Goal: Task Accomplishment & Management: Complete application form

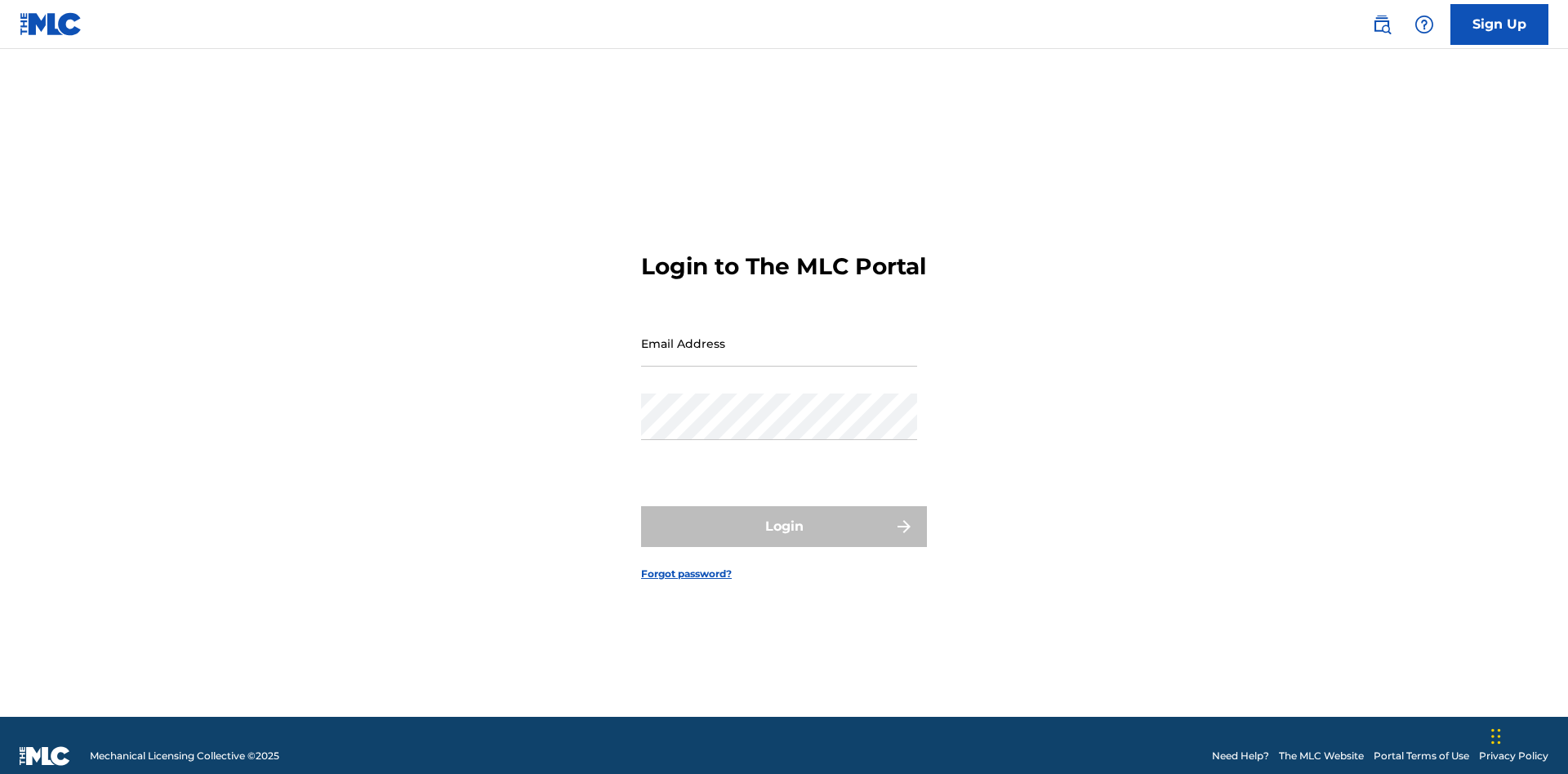
scroll to position [21, 0]
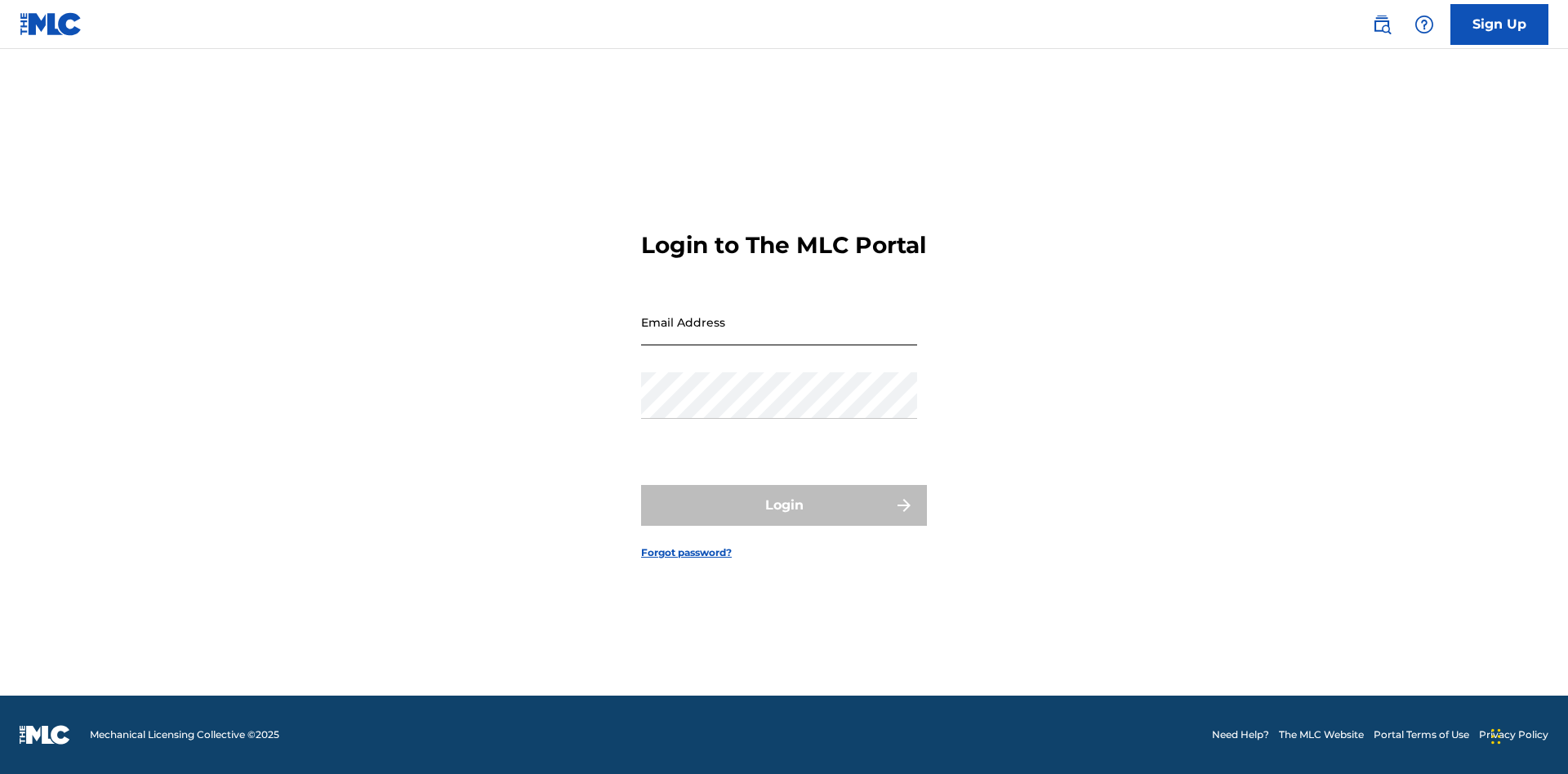
click at [779, 335] on input "Email Address" at bounding box center [779, 322] width 276 height 47
type input "Duke.McTesterson@gmail.com"
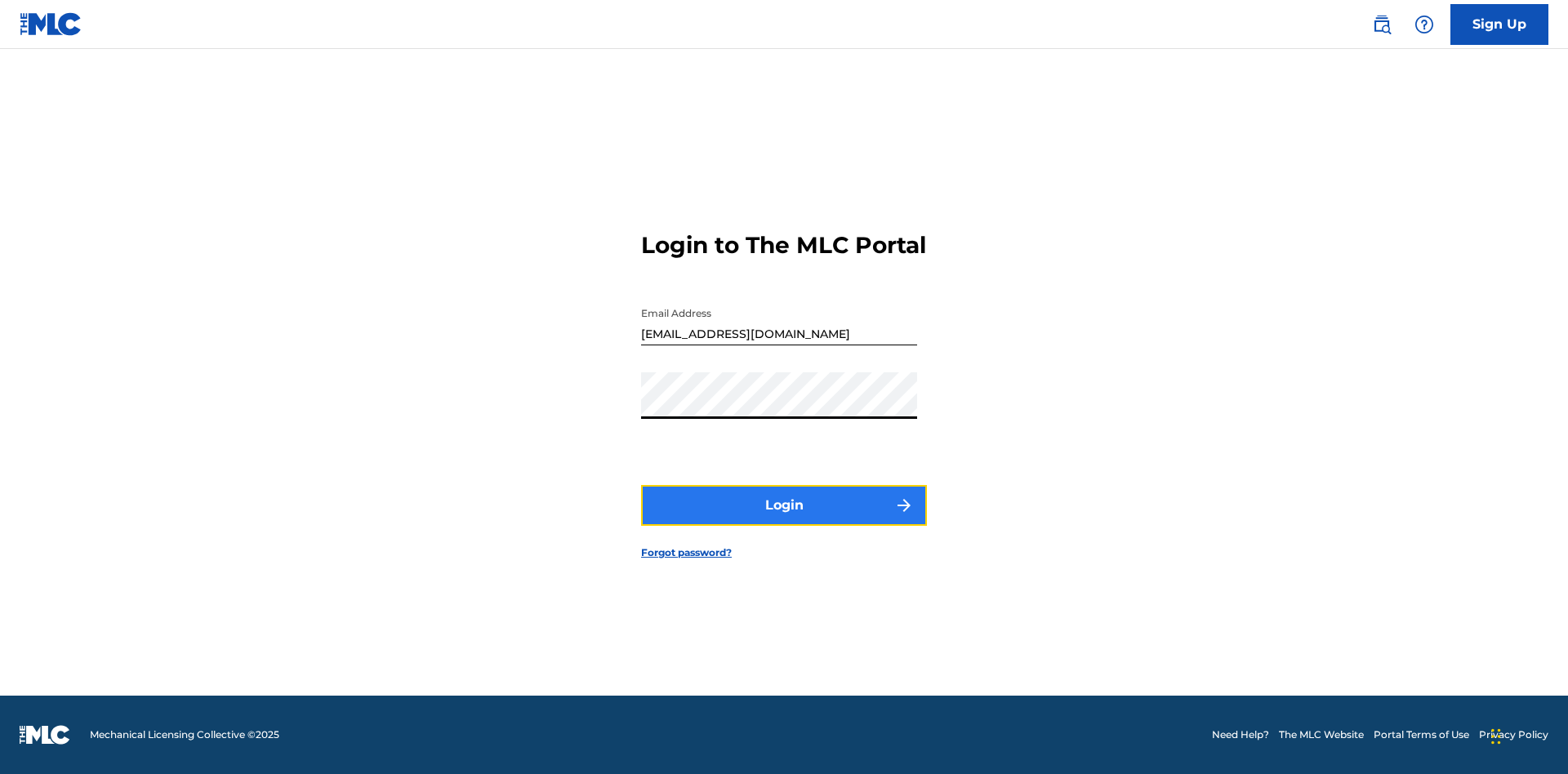
click at [784, 519] on button "Login" at bounding box center [784, 505] width 286 height 41
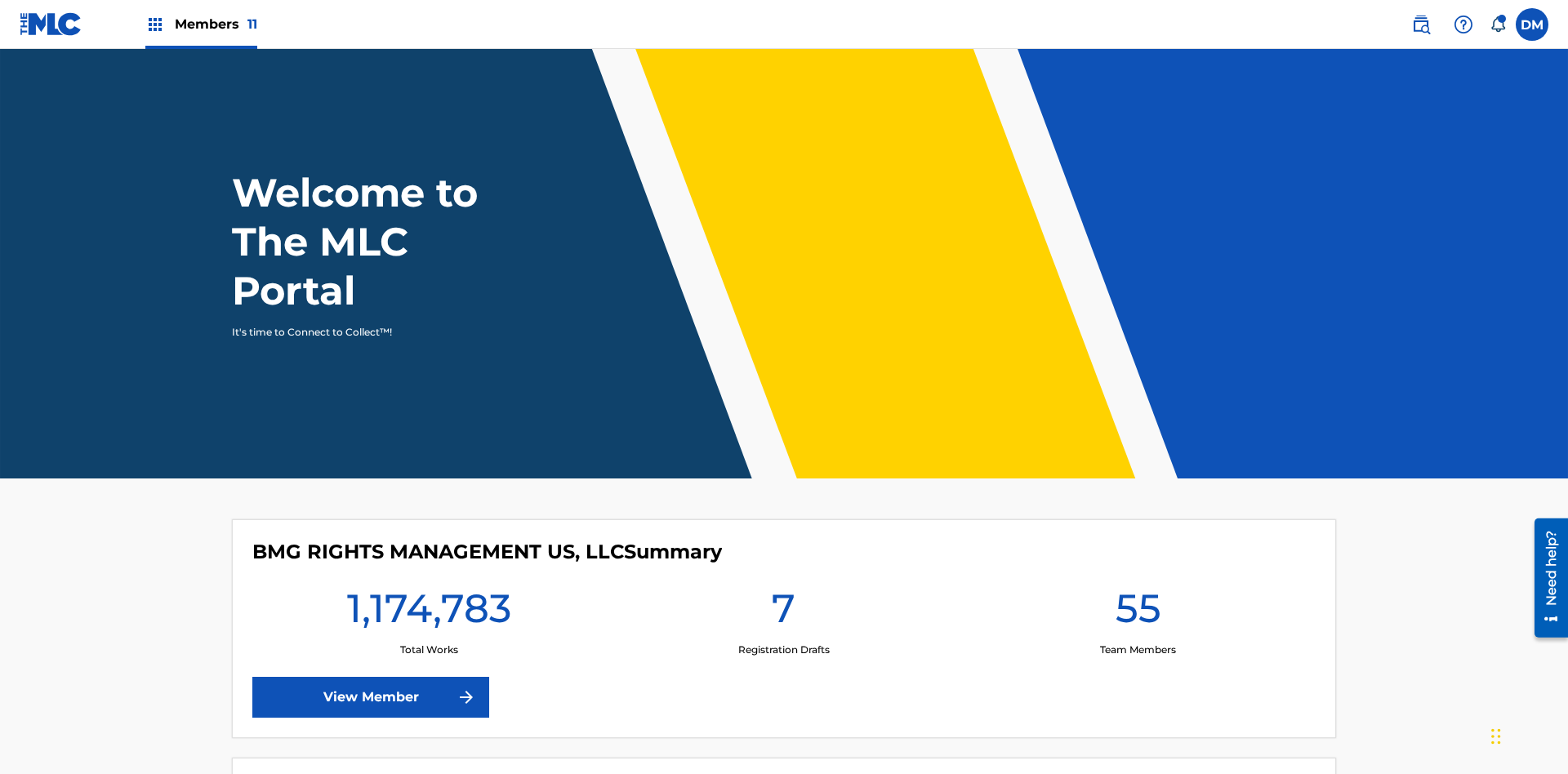
click at [201, 24] on span "Members 11" at bounding box center [216, 24] width 82 height 19
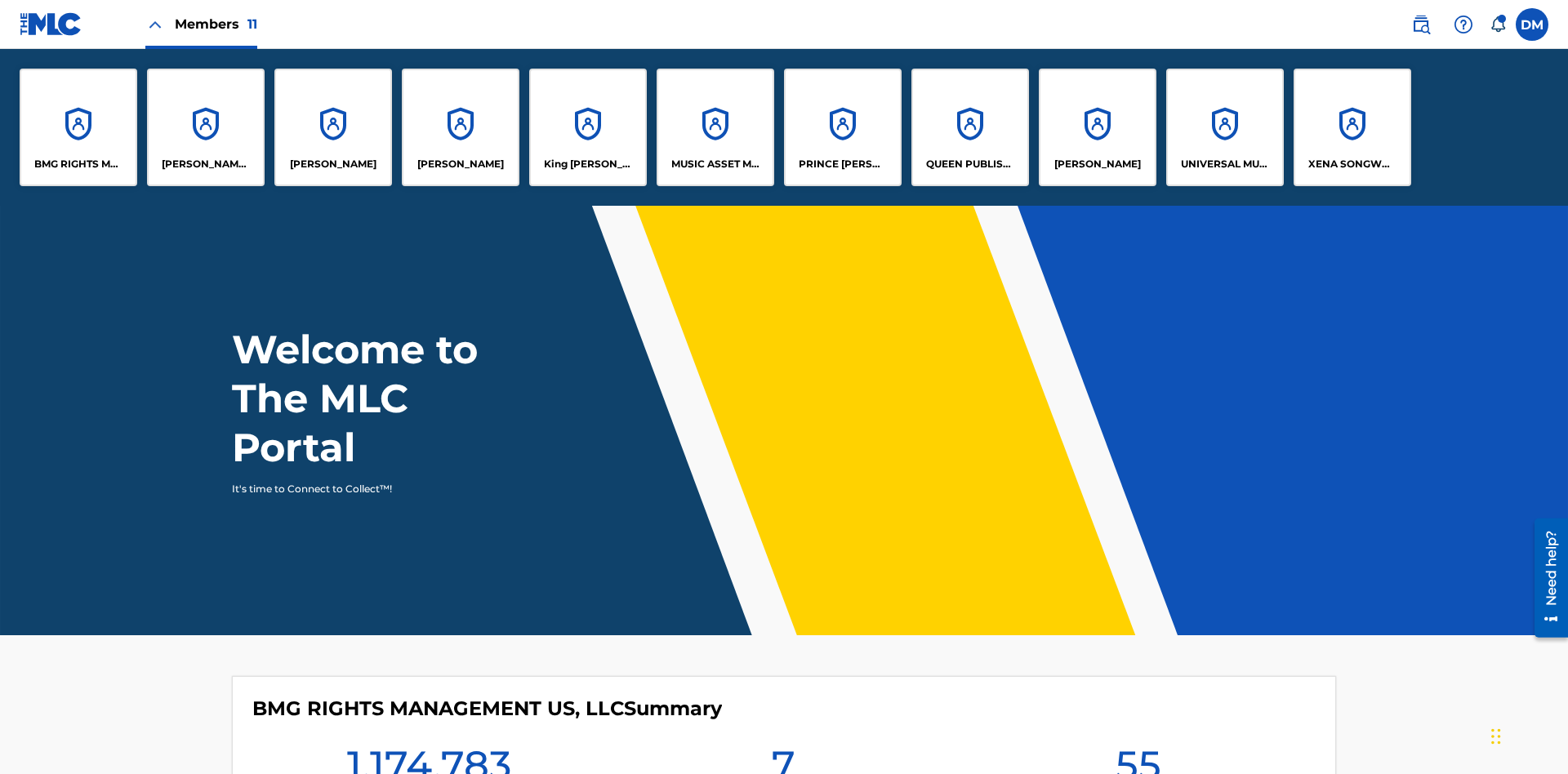
scroll to position [59, 0]
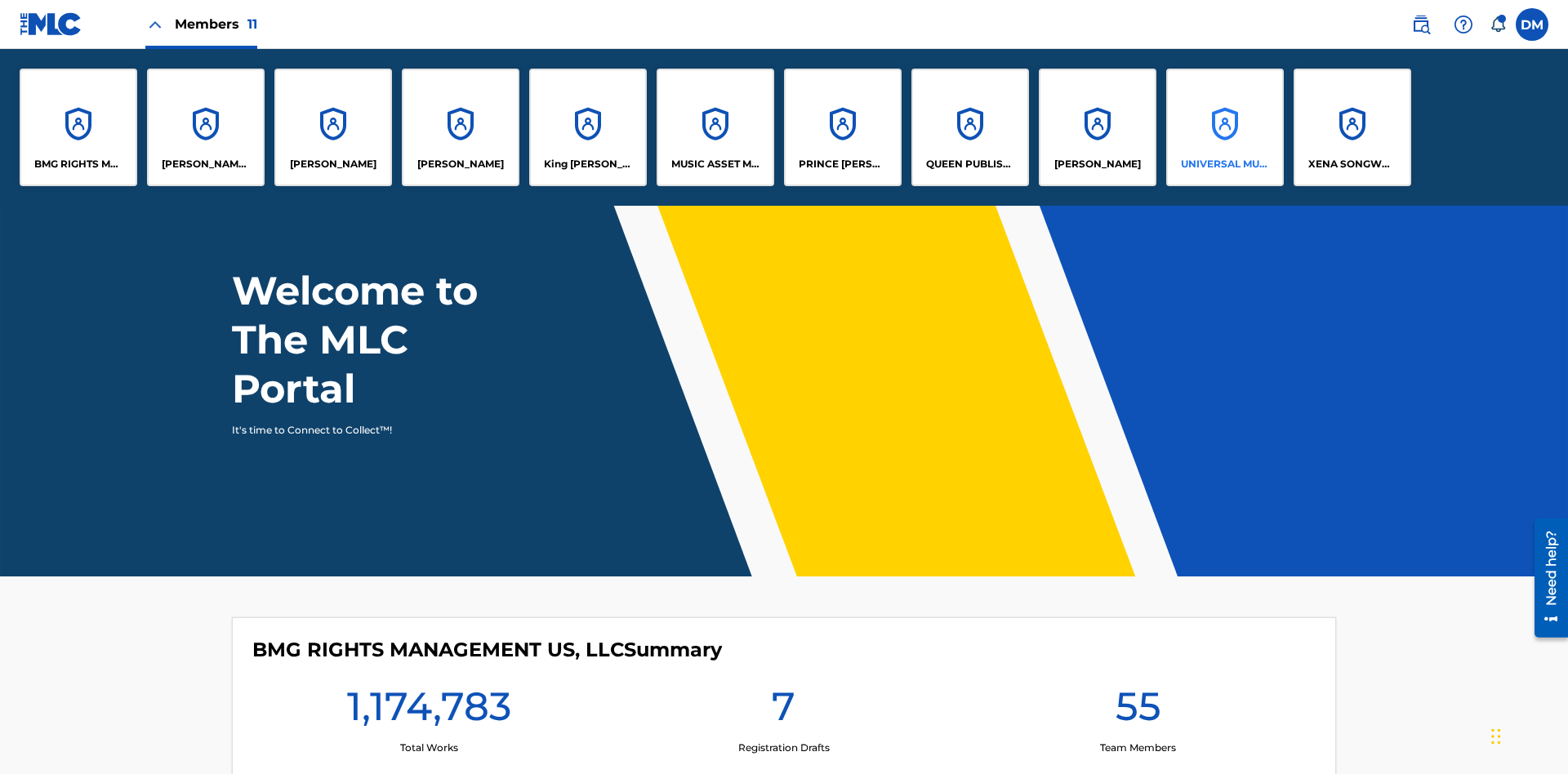
click at [1225, 164] on p "UNIVERSAL MUSIC PUB GROUP" at bounding box center [1225, 163] width 89 height 14
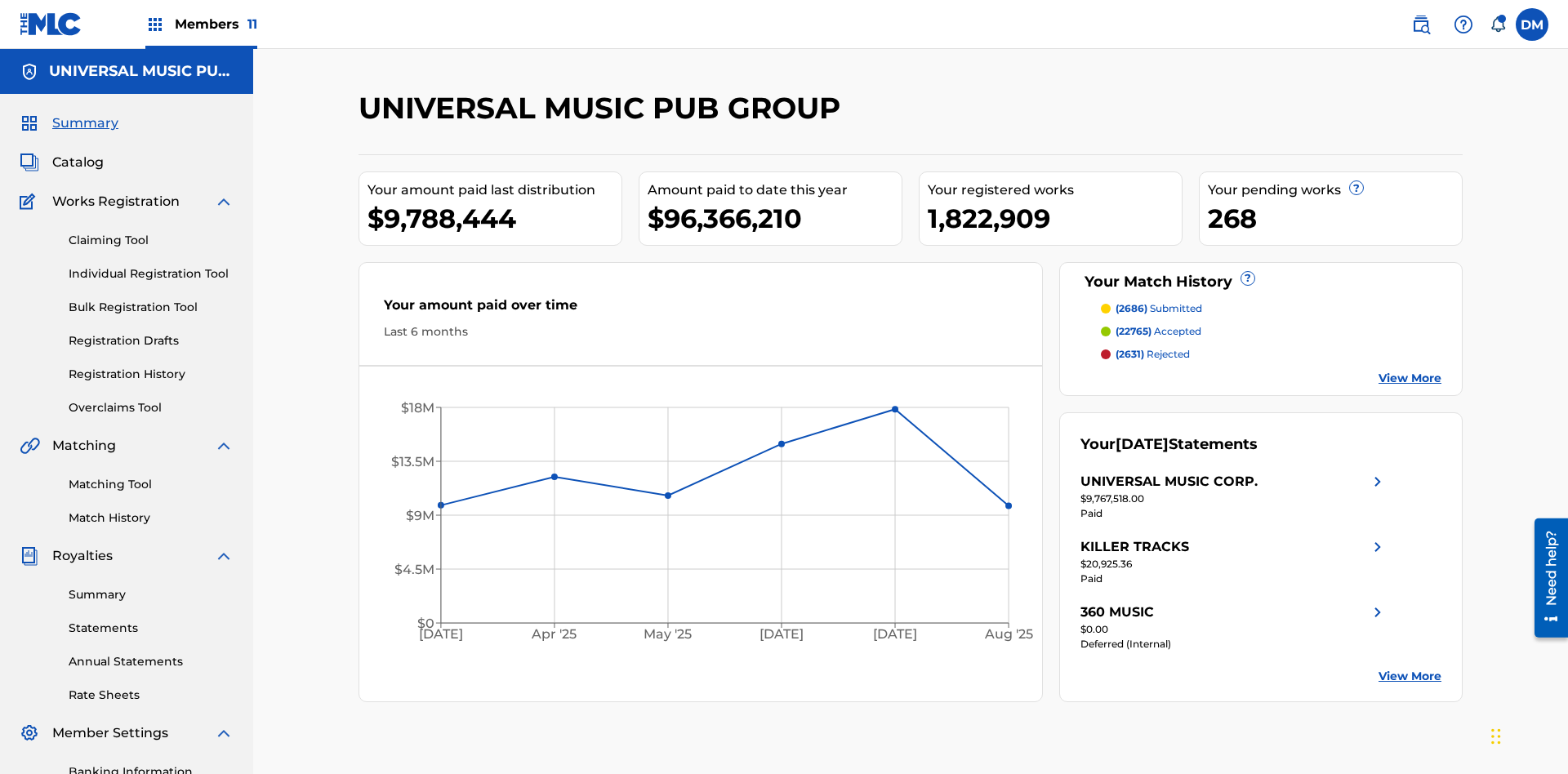
scroll to position [167, 0]
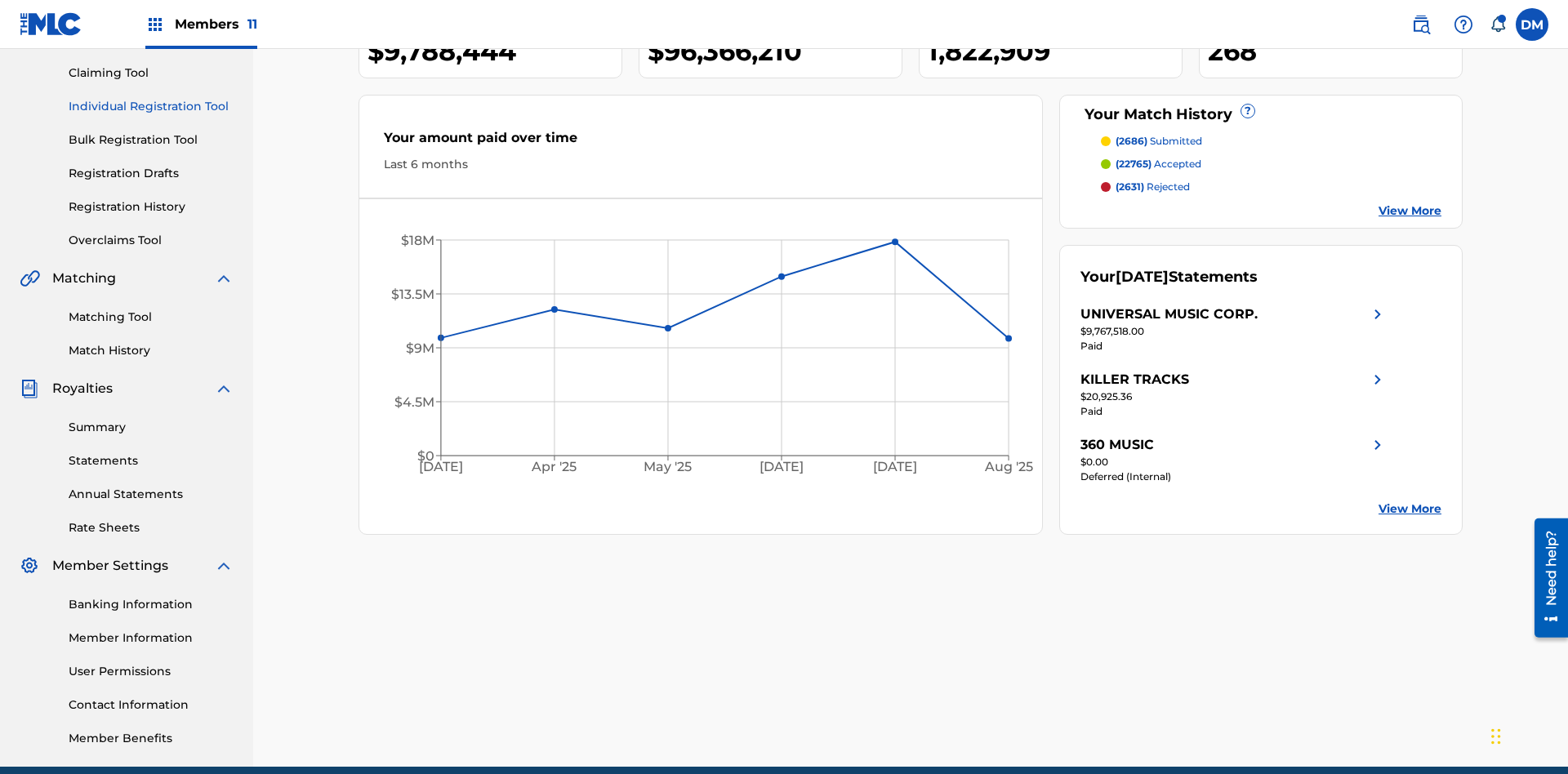
click at [151, 106] on link "Individual Registration Tool" at bounding box center [151, 107] width 165 height 17
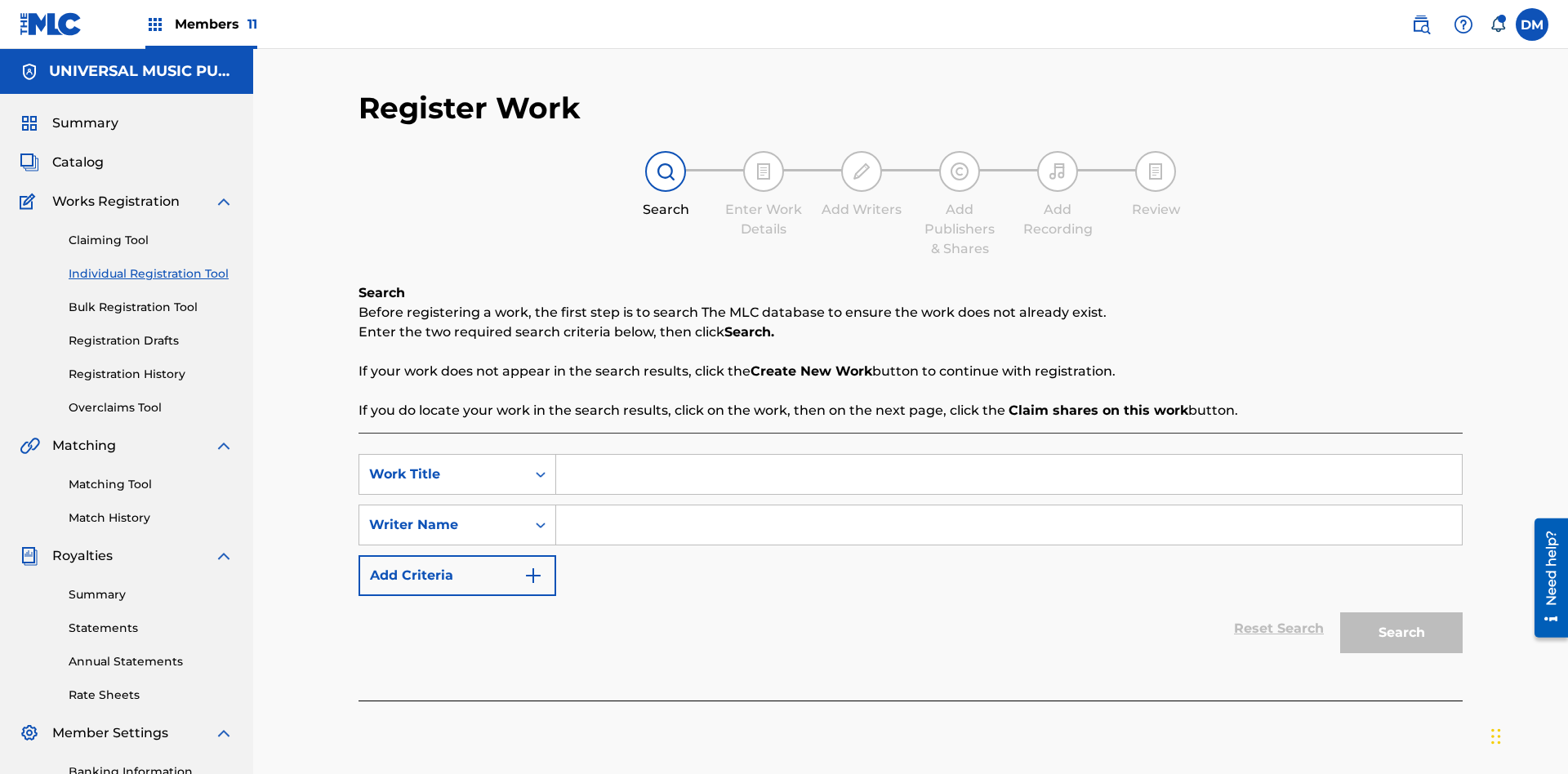
scroll to position [238, 0]
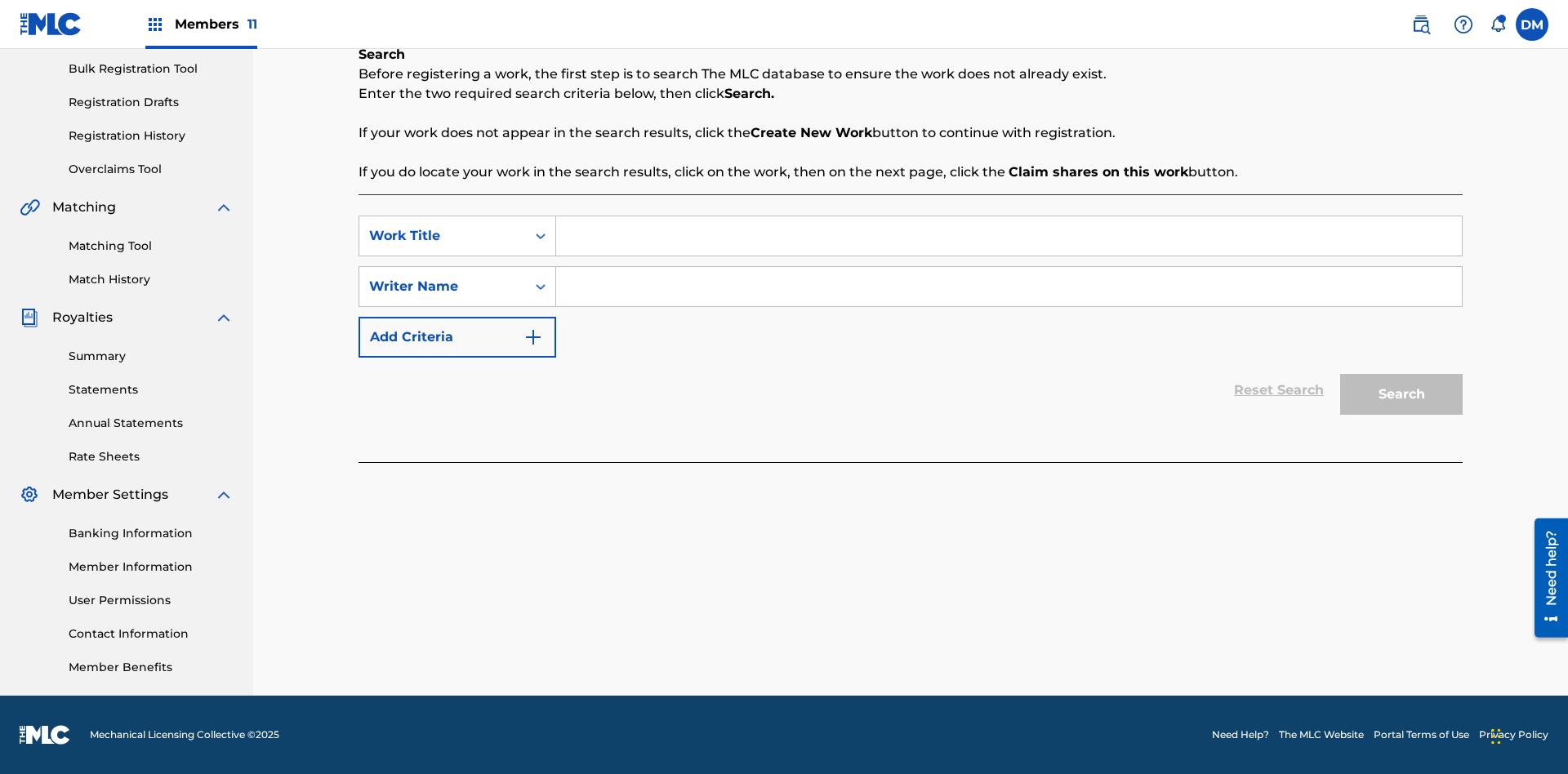
click at [1009, 236] on input "Search Form" at bounding box center [1009, 235] width 905 height 39
type input "Save At Publishers-Link Writers & Publishers Page After Linking Writer"
click at [1009, 287] on input "Search Form" at bounding box center [1009, 286] width 905 height 39
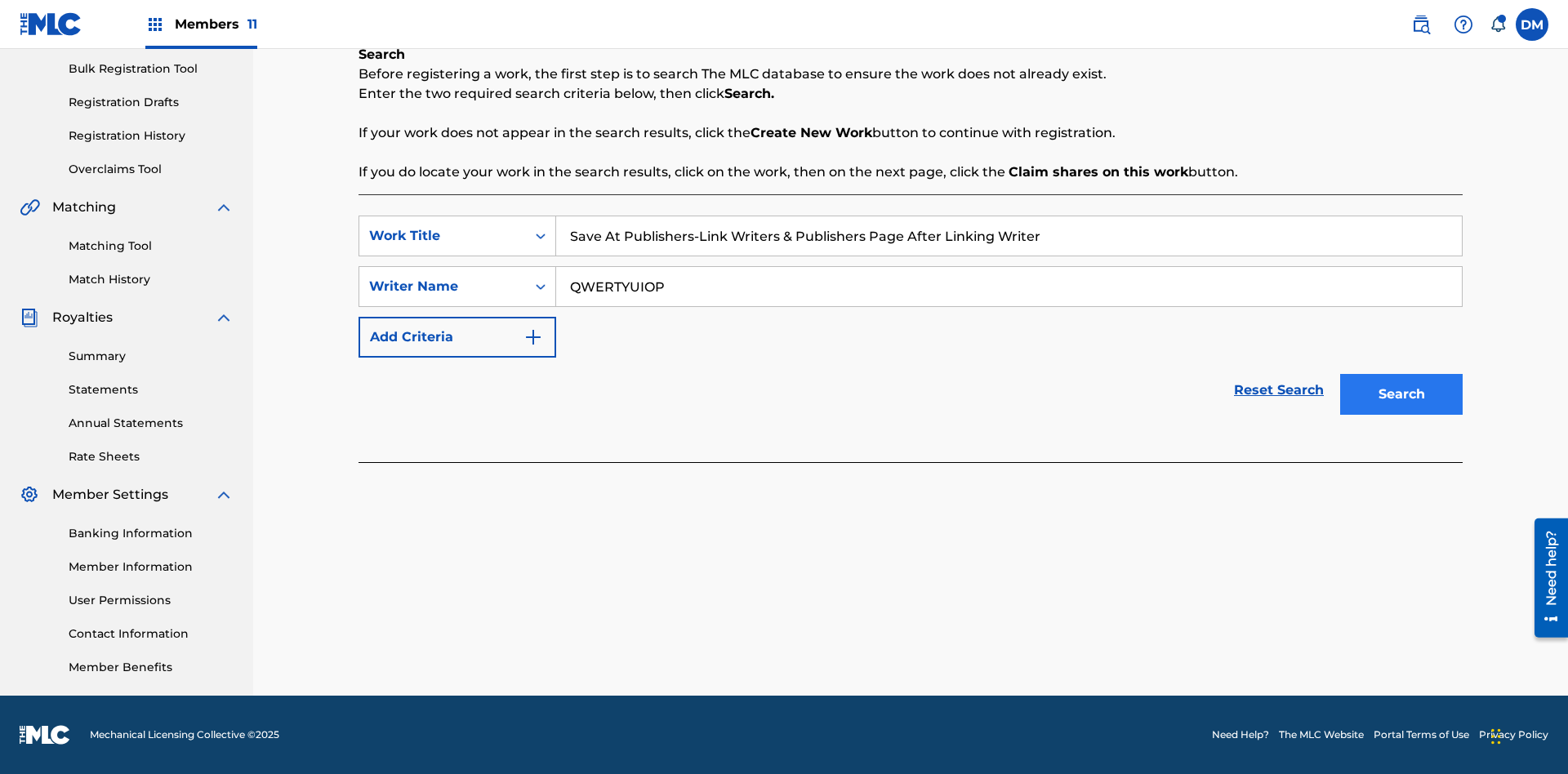
type input "QWERTYUIOP"
click at [1402, 395] on button "Search" at bounding box center [1402, 394] width 122 height 41
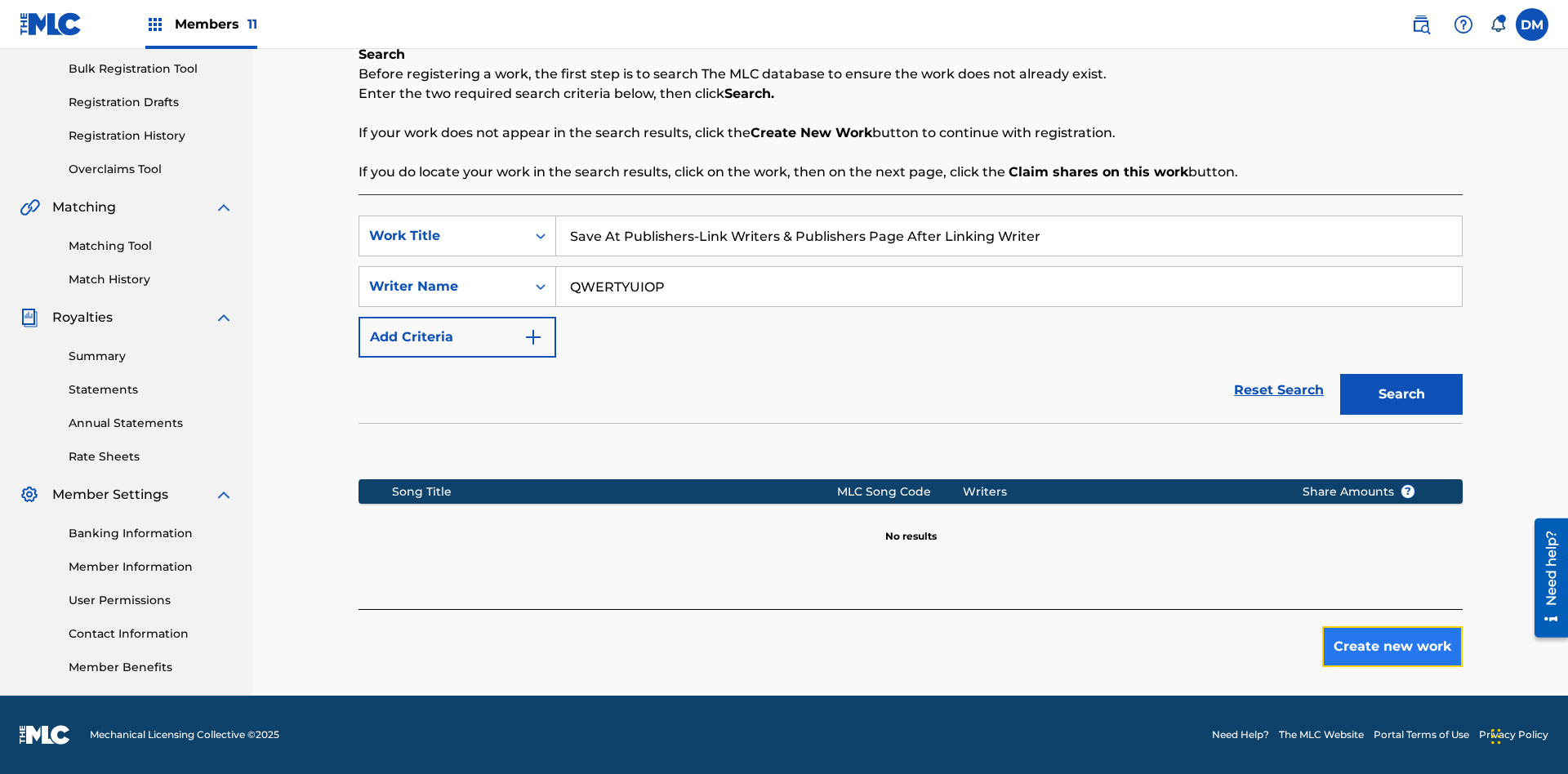
click at [1393, 647] on button "Create new work" at bounding box center [1392, 646] width 141 height 41
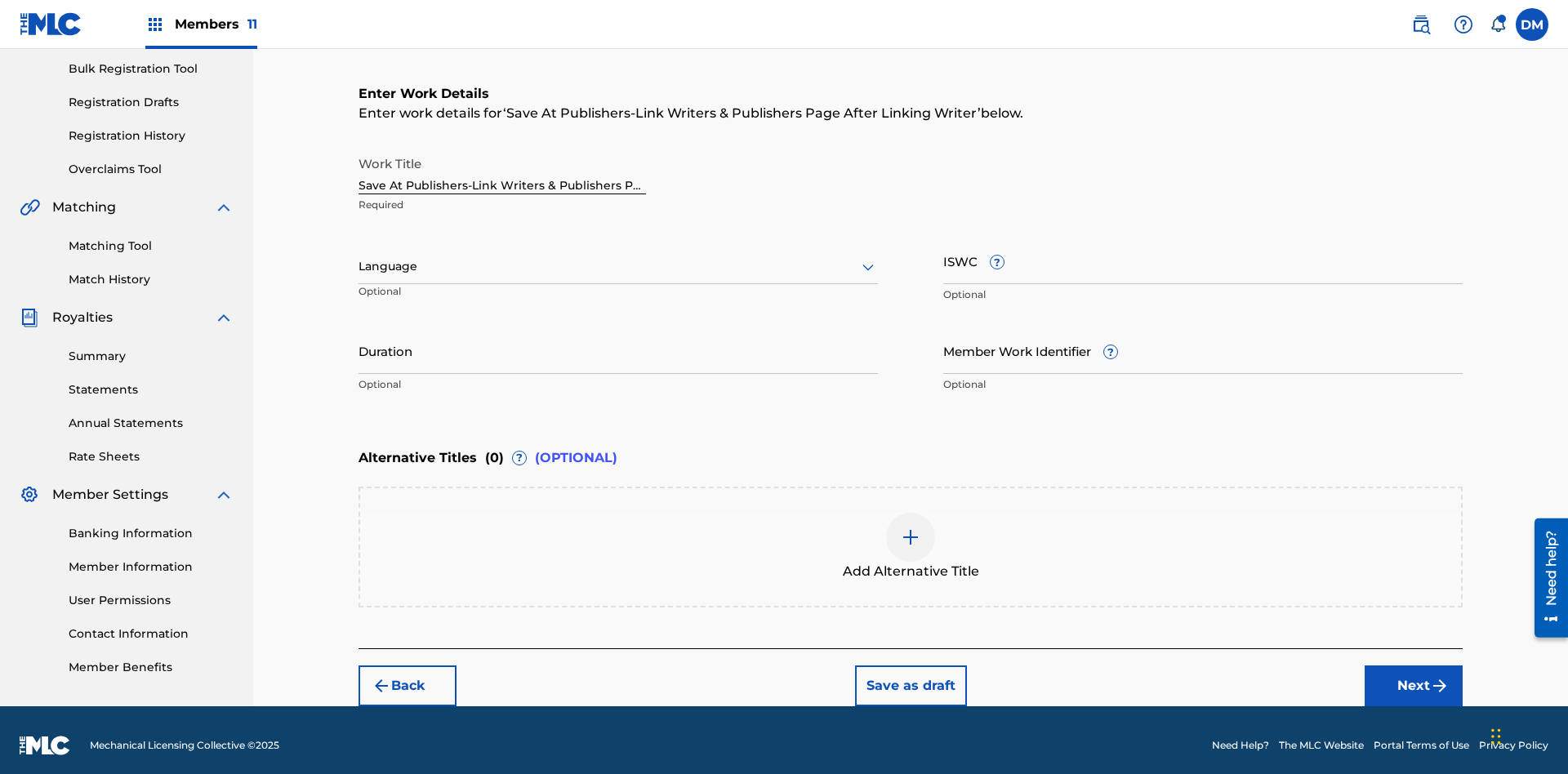
scroll to position [249, 0]
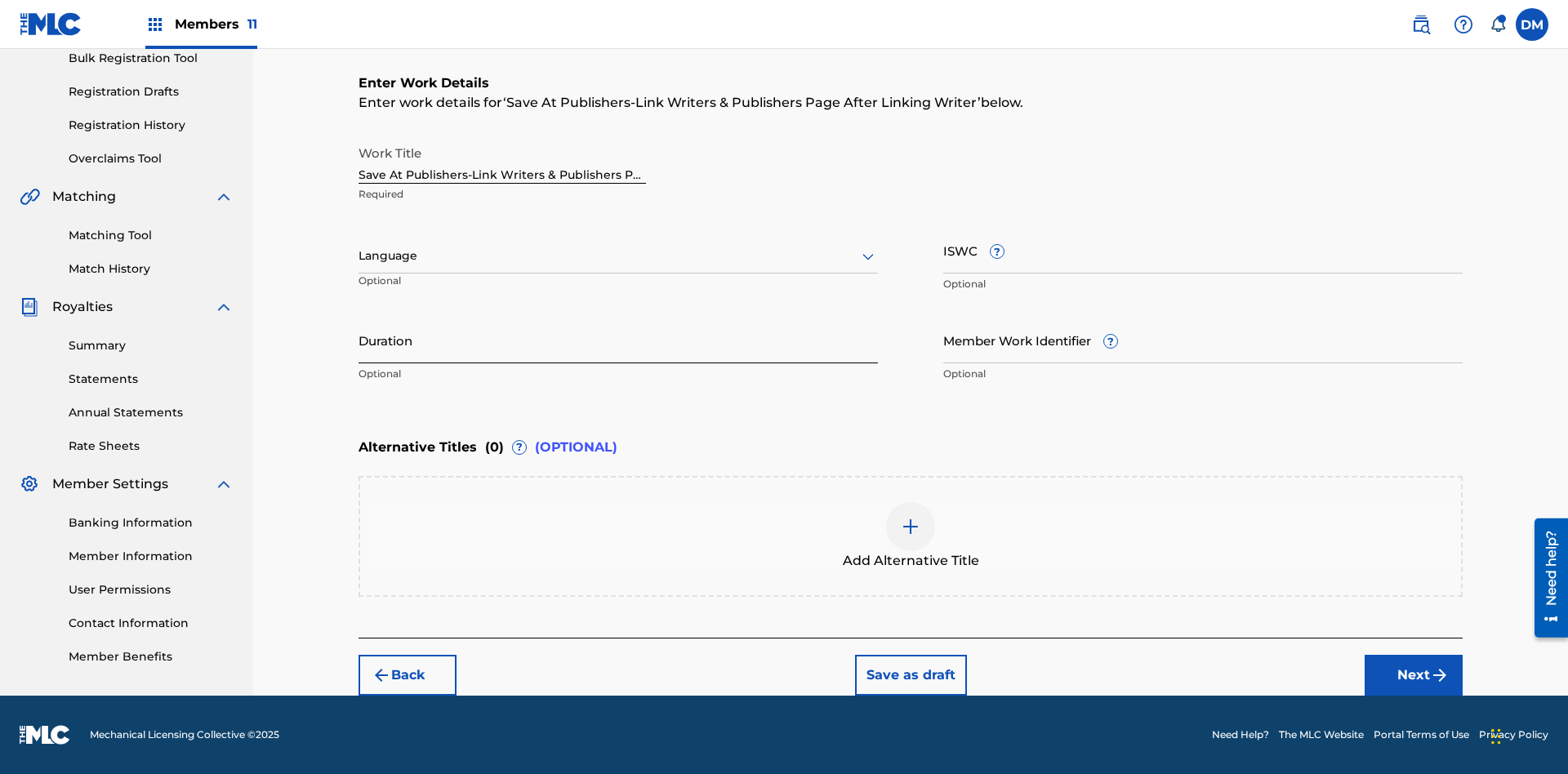
click at [619, 339] on input "Duration" at bounding box center [618, 339] width 519 height 47
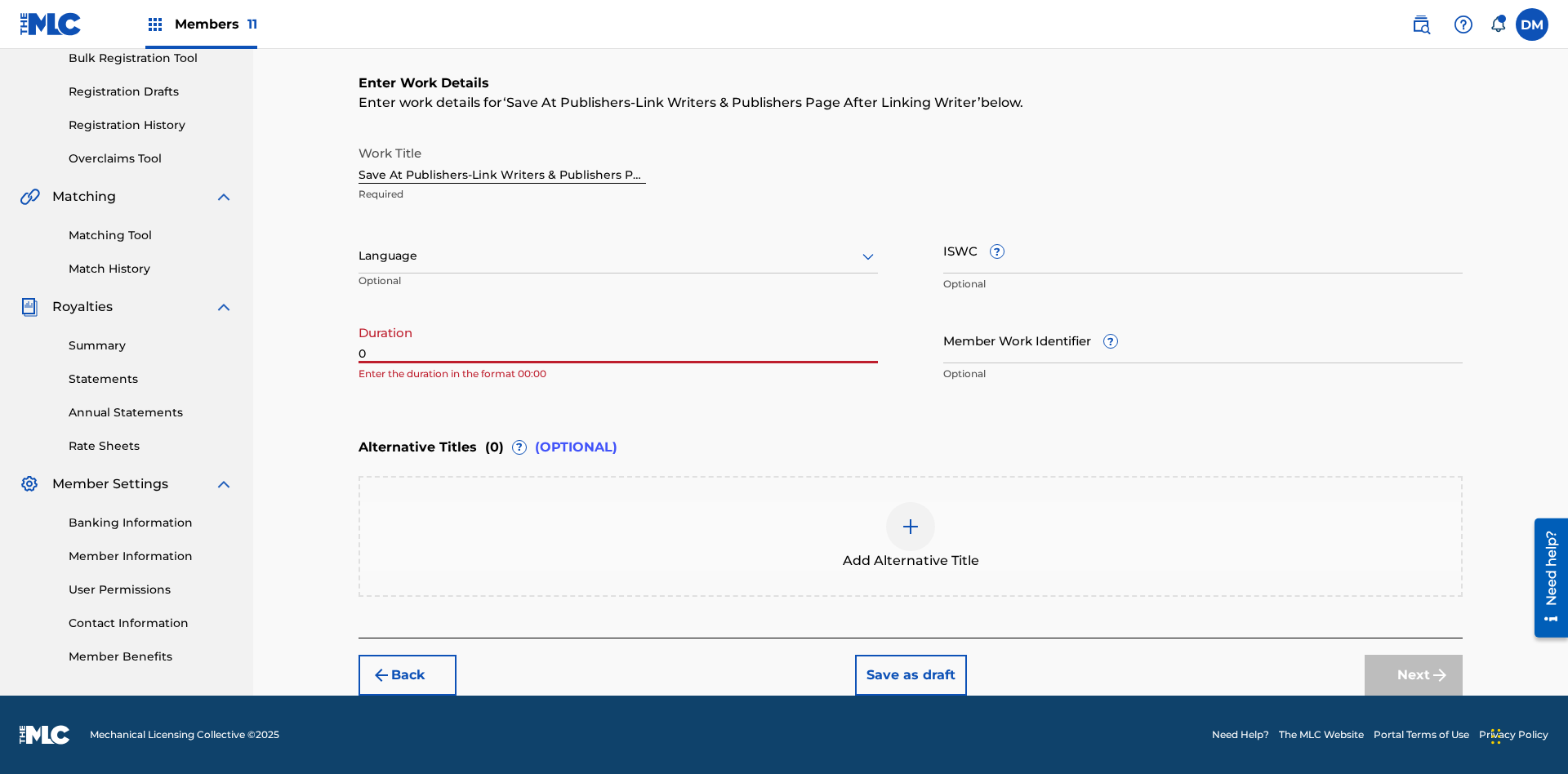
click at [619, 339] on input "0" at bounding box center [618, 339] width 519 height 47
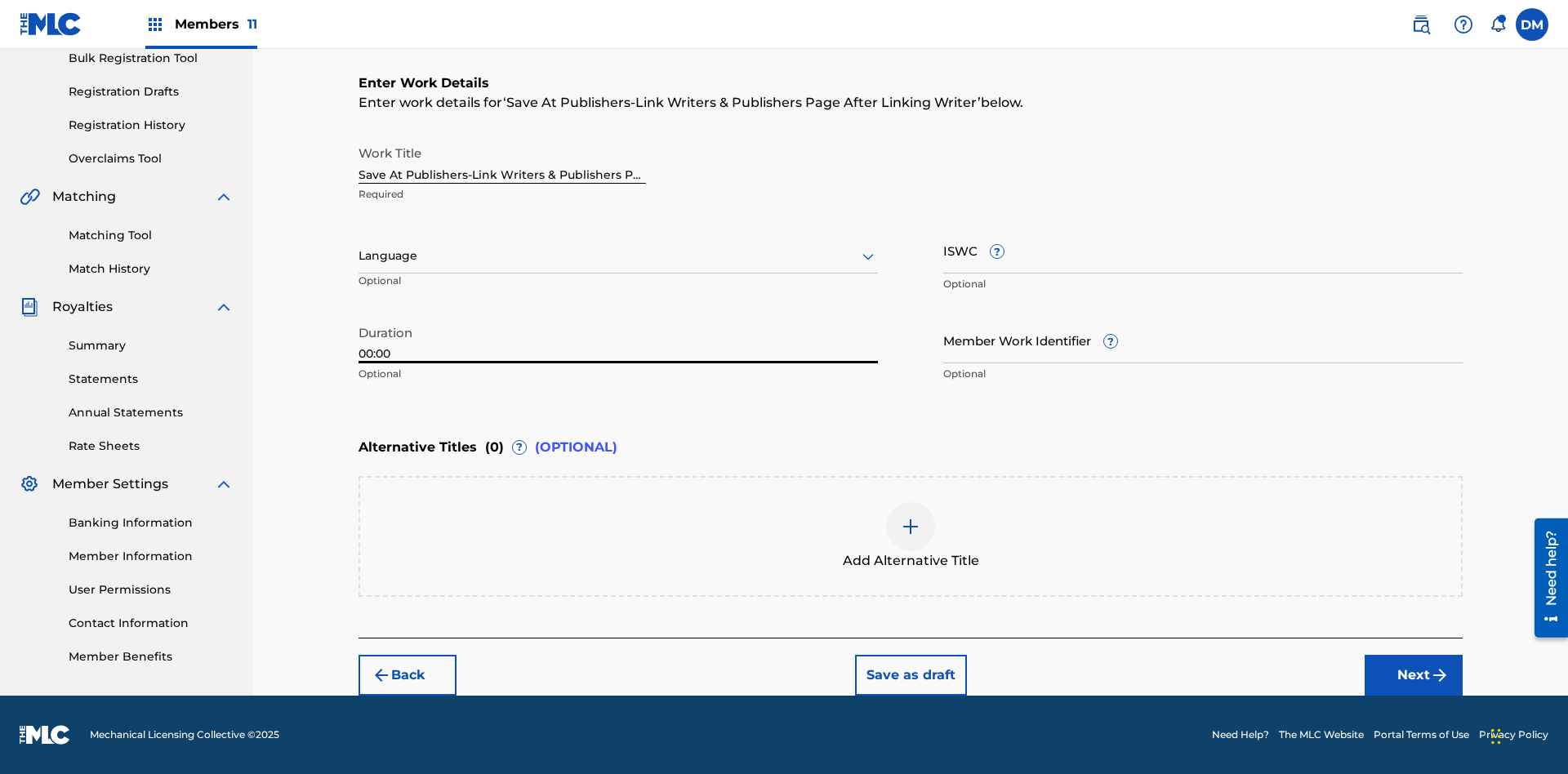
type input "00:00"
click at [868, 256] on icon at bounding box center [868, 256] width 20 height 20
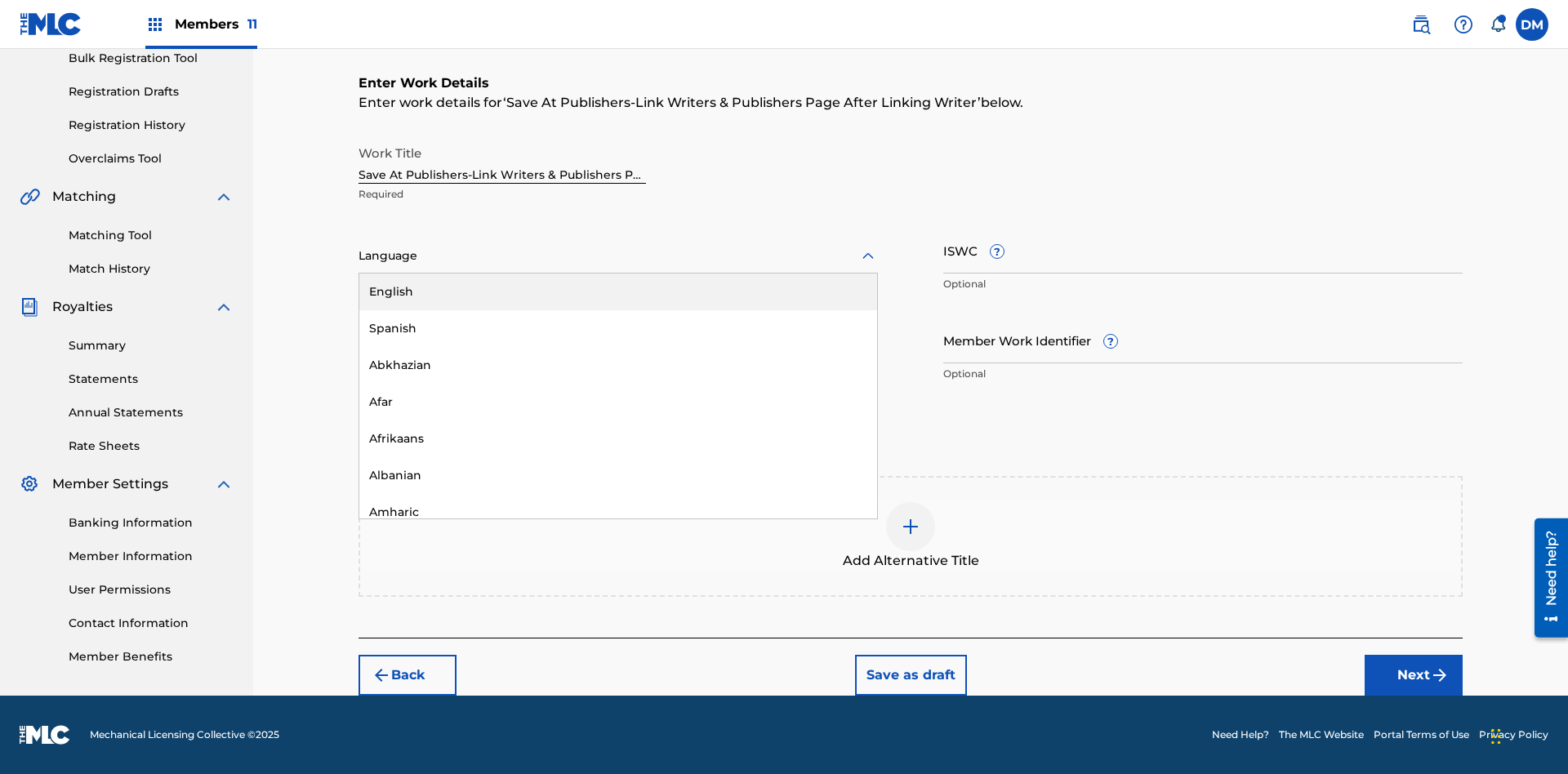
click at [619, 401] on div "Afar" at bounding box center [619, 402] width 518 height 36
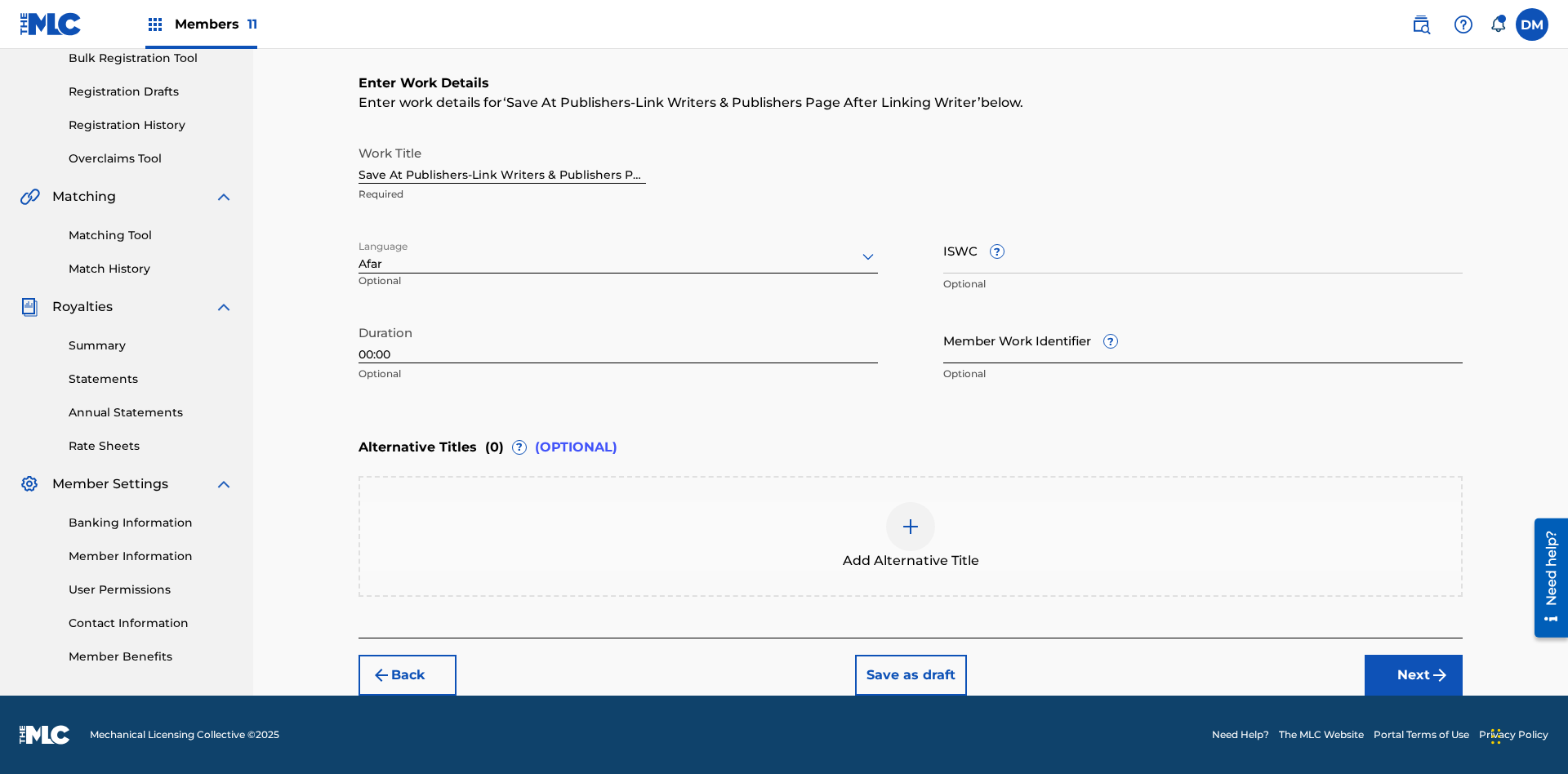
click at [1203, 339] on input "Member Work Identifier ?" at bounding box center [1203, 339] width 519 height 47
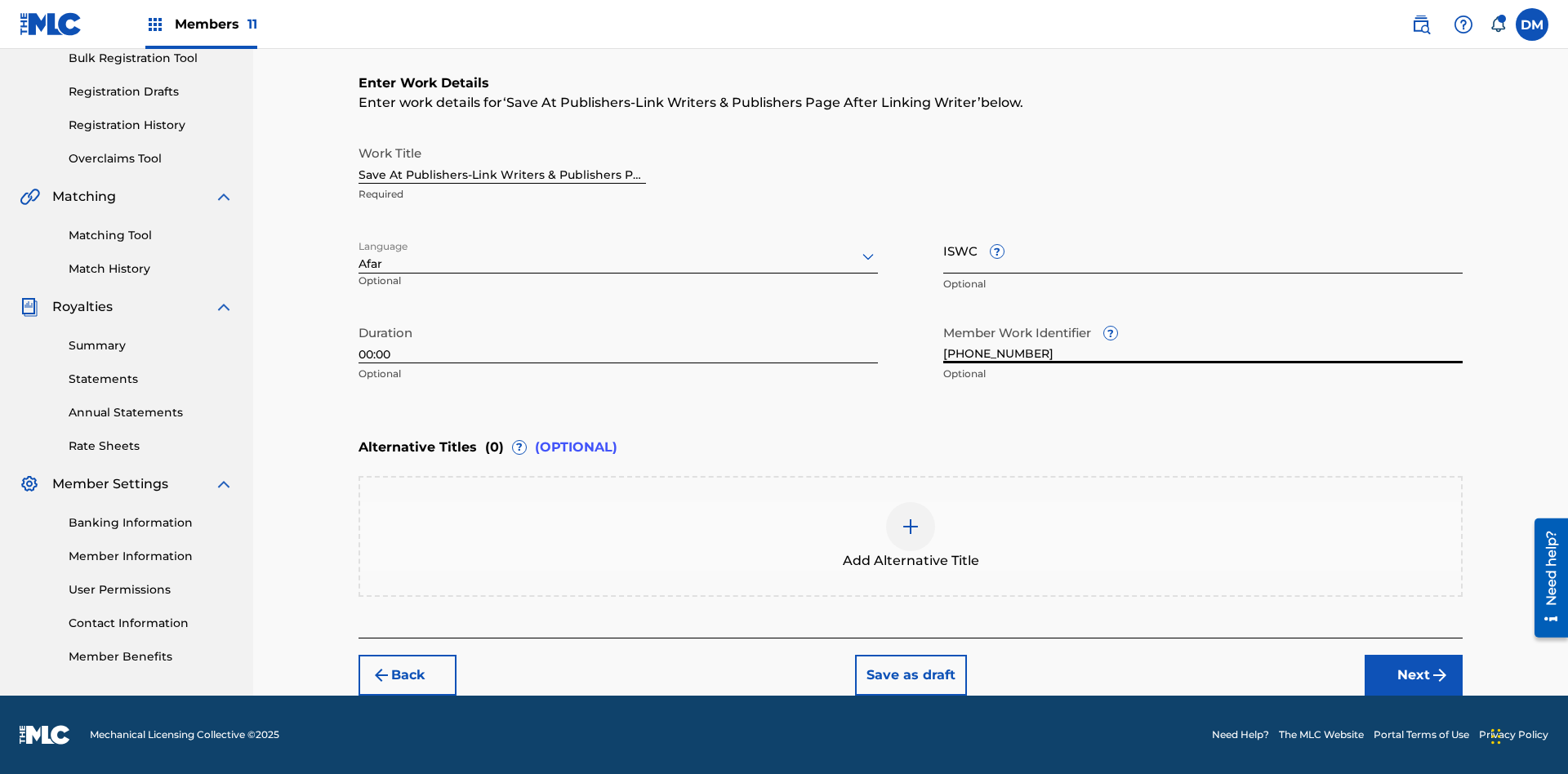
type input "2025.09.18.04"
click at [1203, 249] on input "ISWC ?" at bounding box center [1203, 250] width 519 height 47
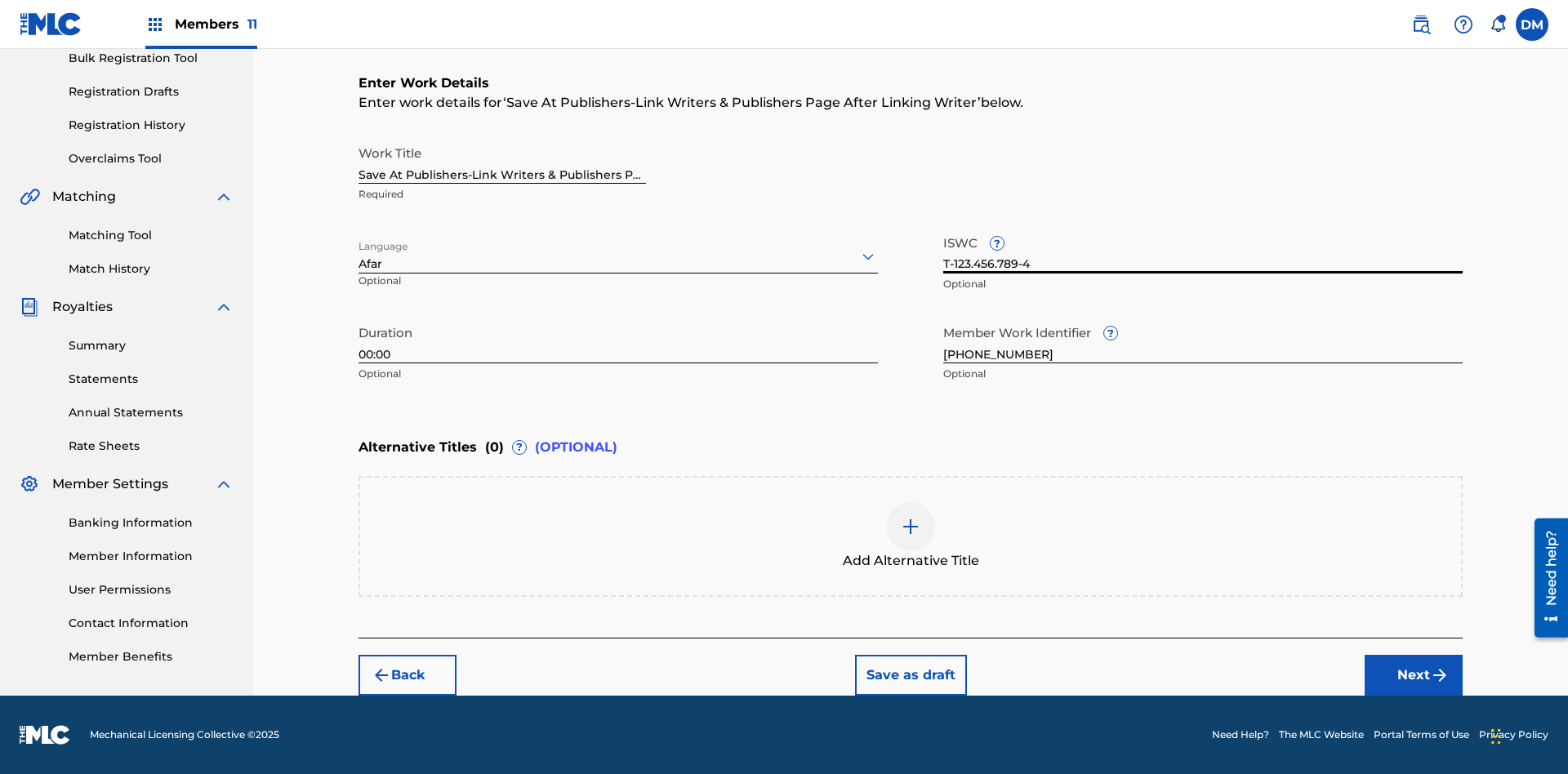
scroll to position [0, 0]
type input "T-123.456.789-4"
click at [911, 535] on img at bounding box center [910, 527] width 20 height 20
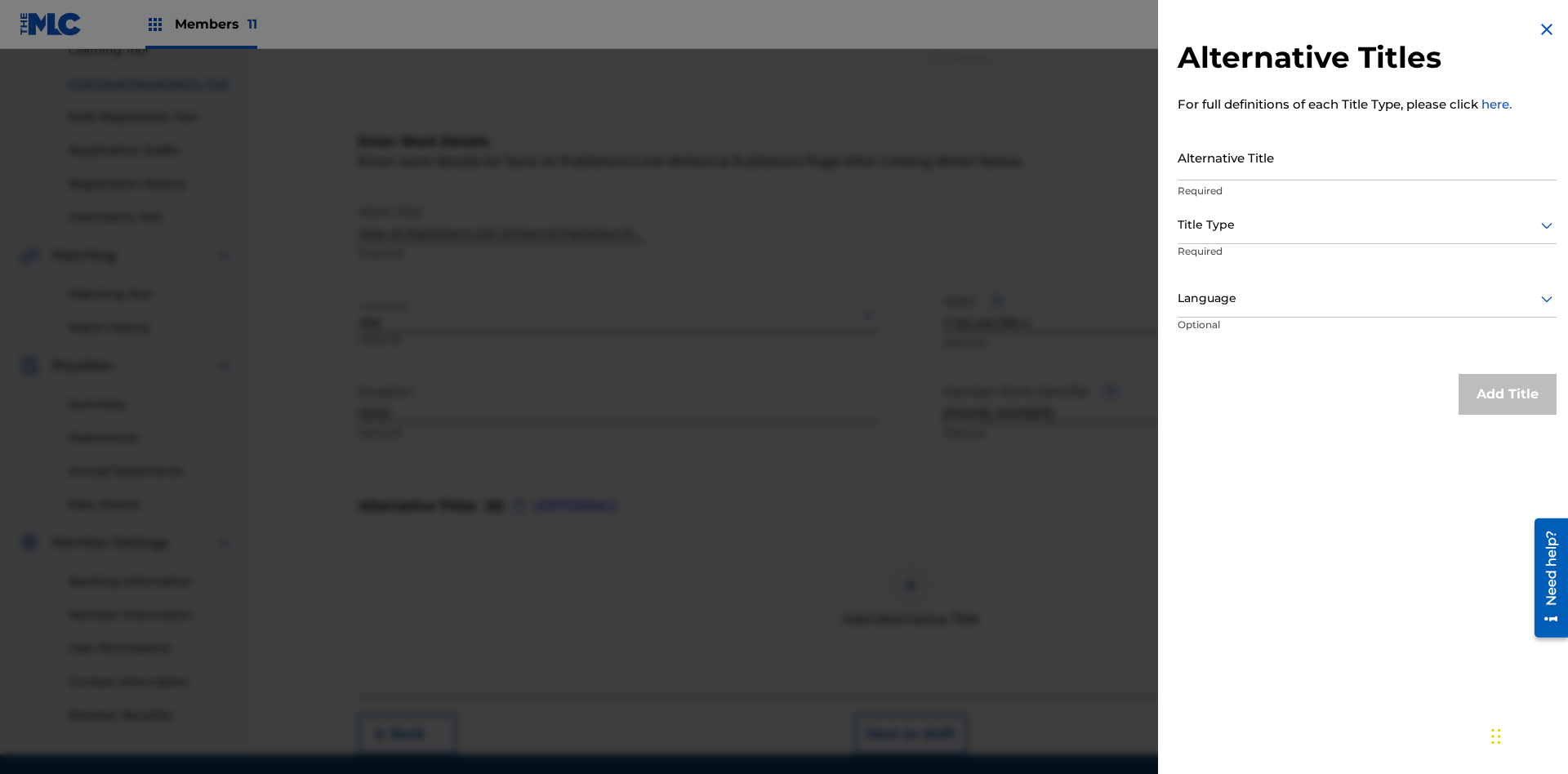
scroll to position [226, 0]
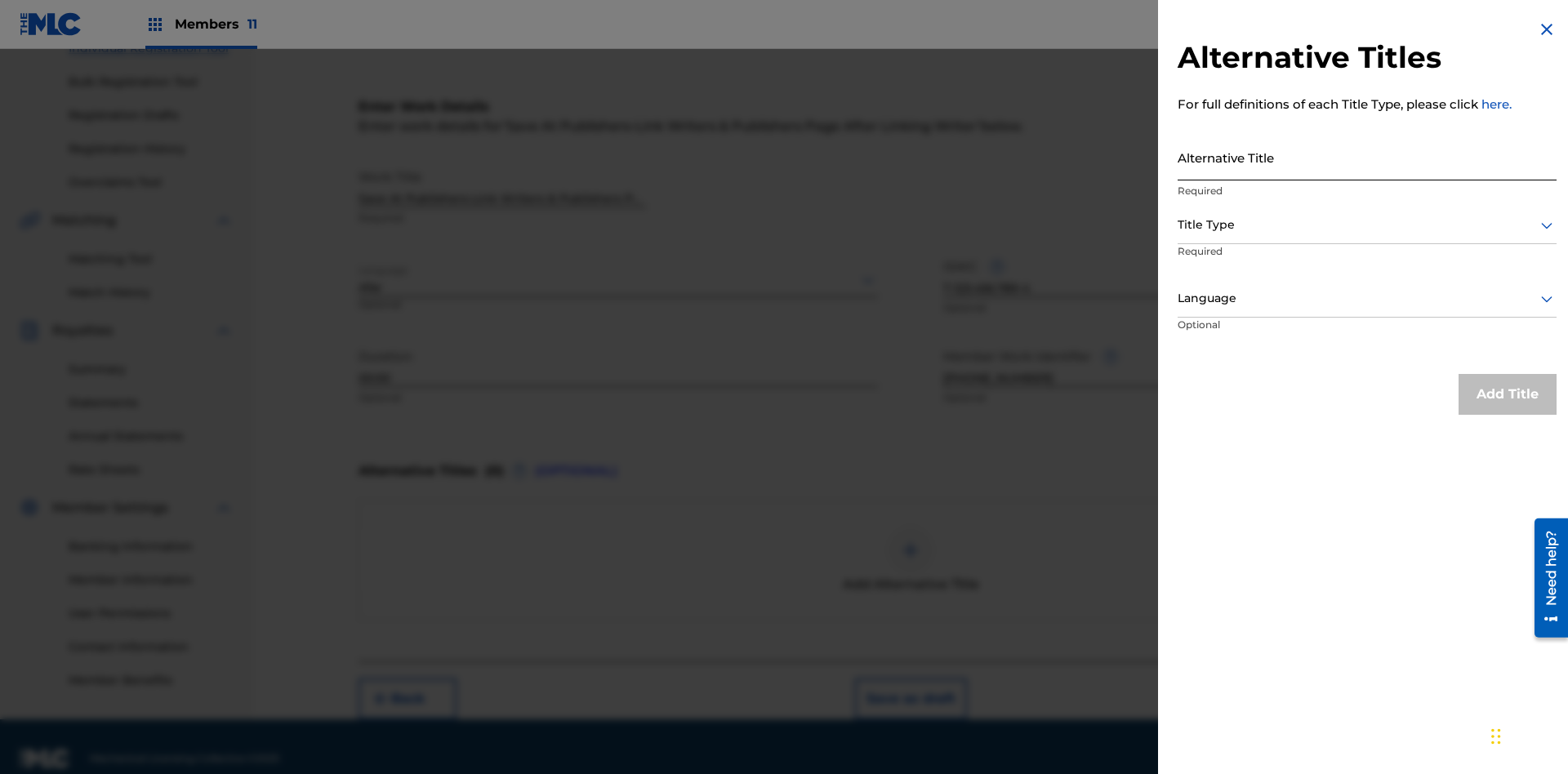
click at [1367, 157] on input "Alternative Title" at bounding box center [1367, 157] width 379 height 47
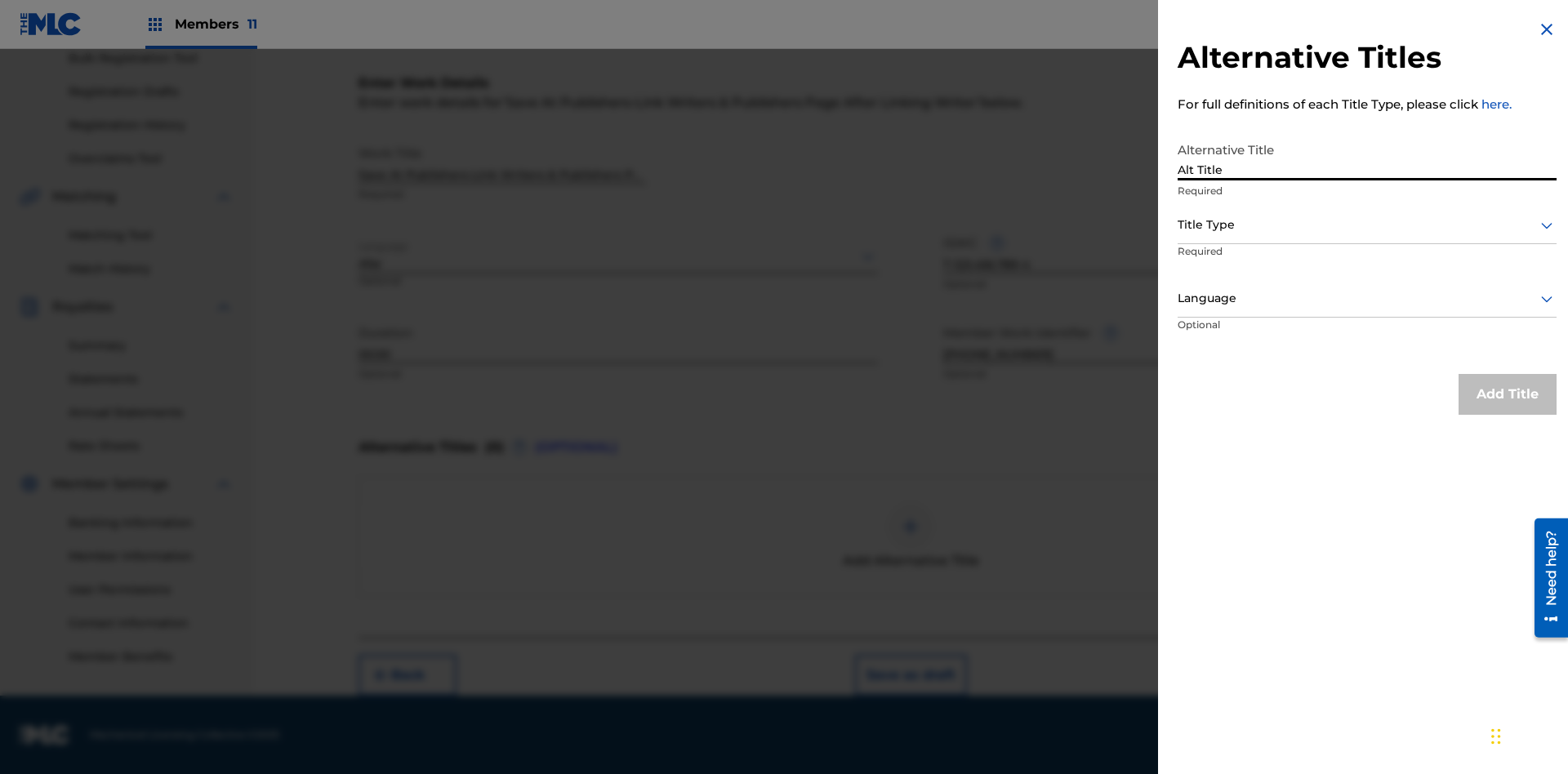
type input "Alt Title"
click at [1367, 225] on div at bounding box center [1367, 225] width 379 height 20
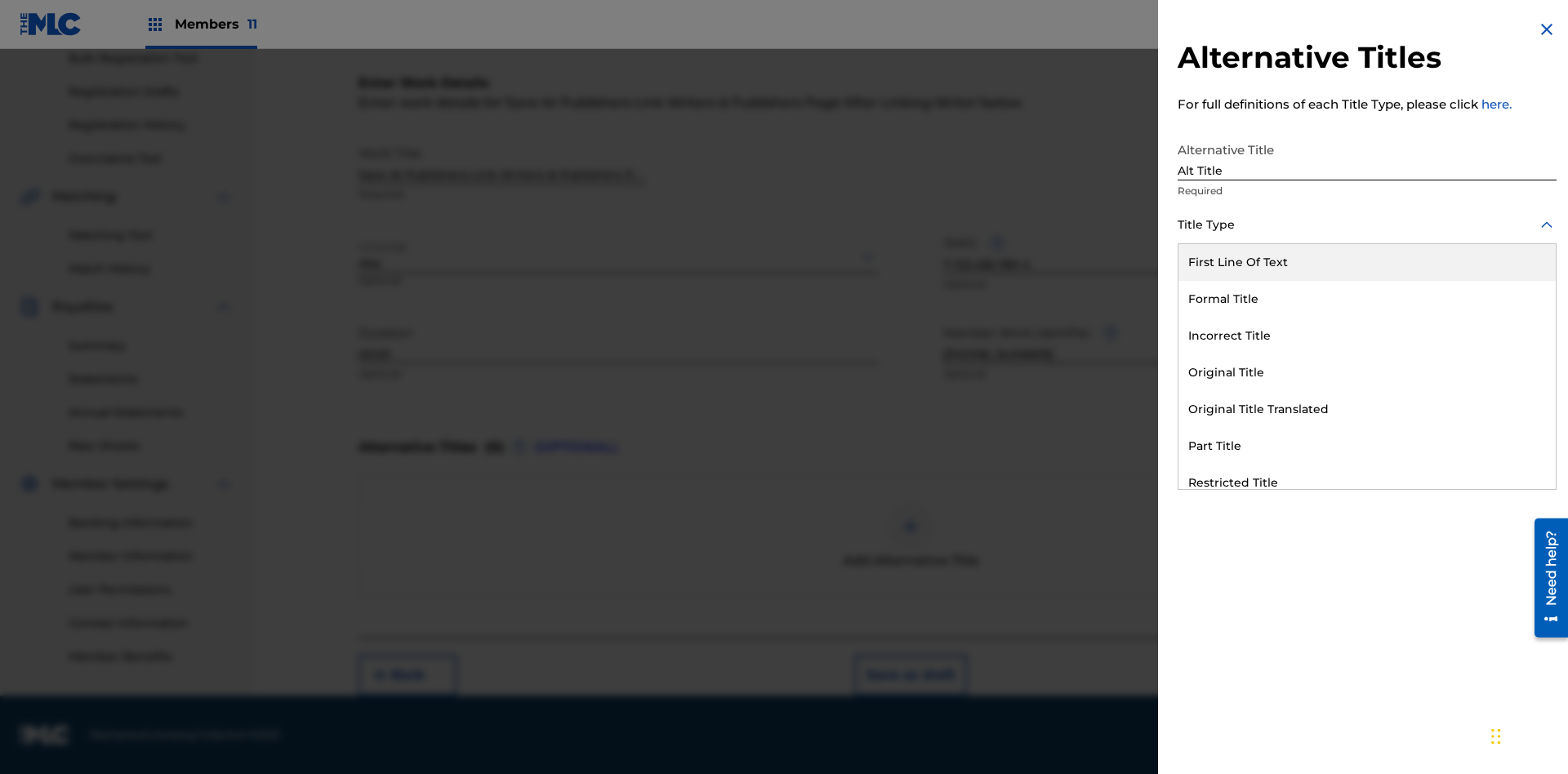
click at [1367, 373] on div "Original Title" at bounding box center [1367, 373] width 378 height 36
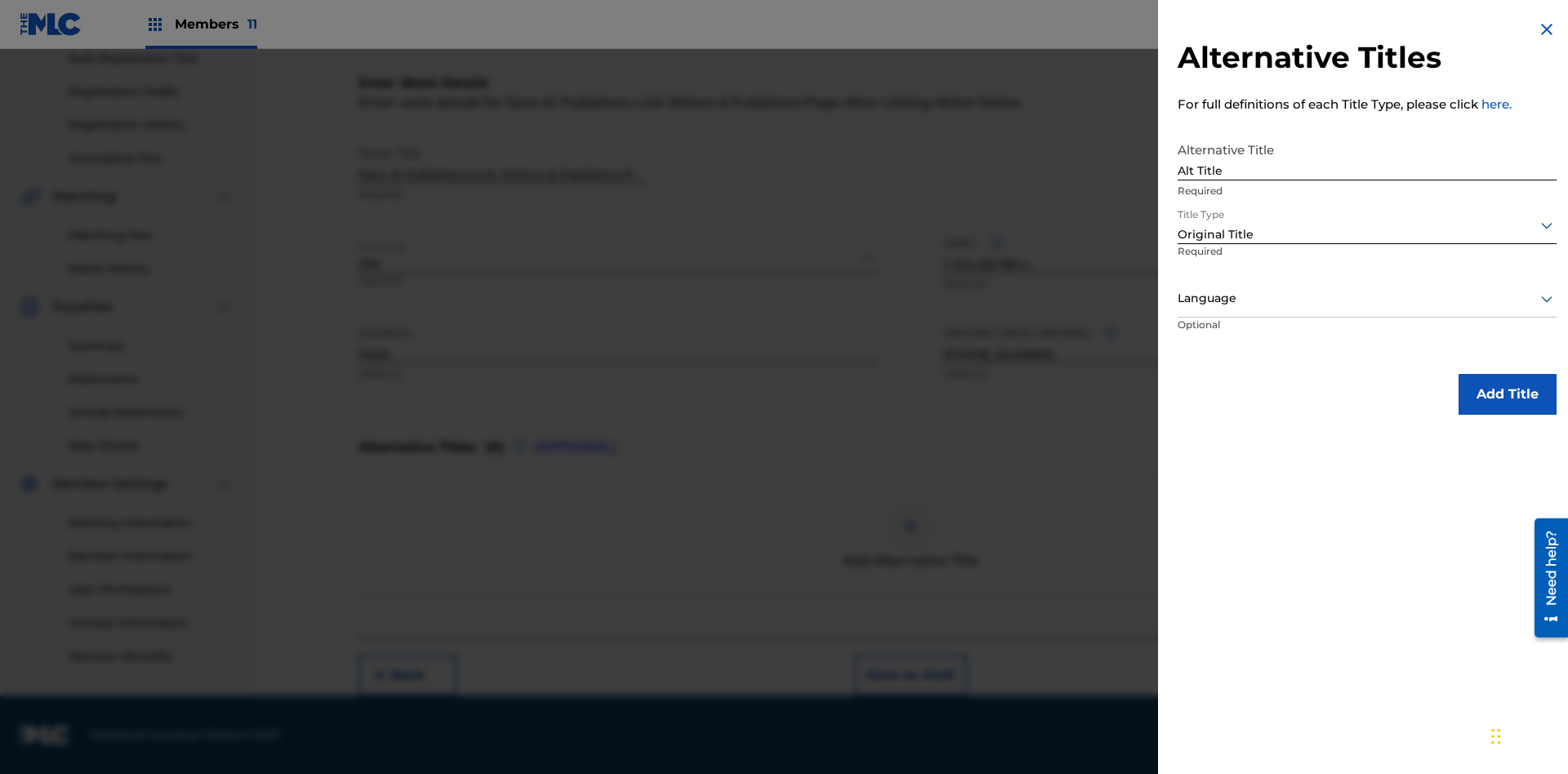
click at [1367, 298] on div at bounding box center [1367, 298] width 379 height 20
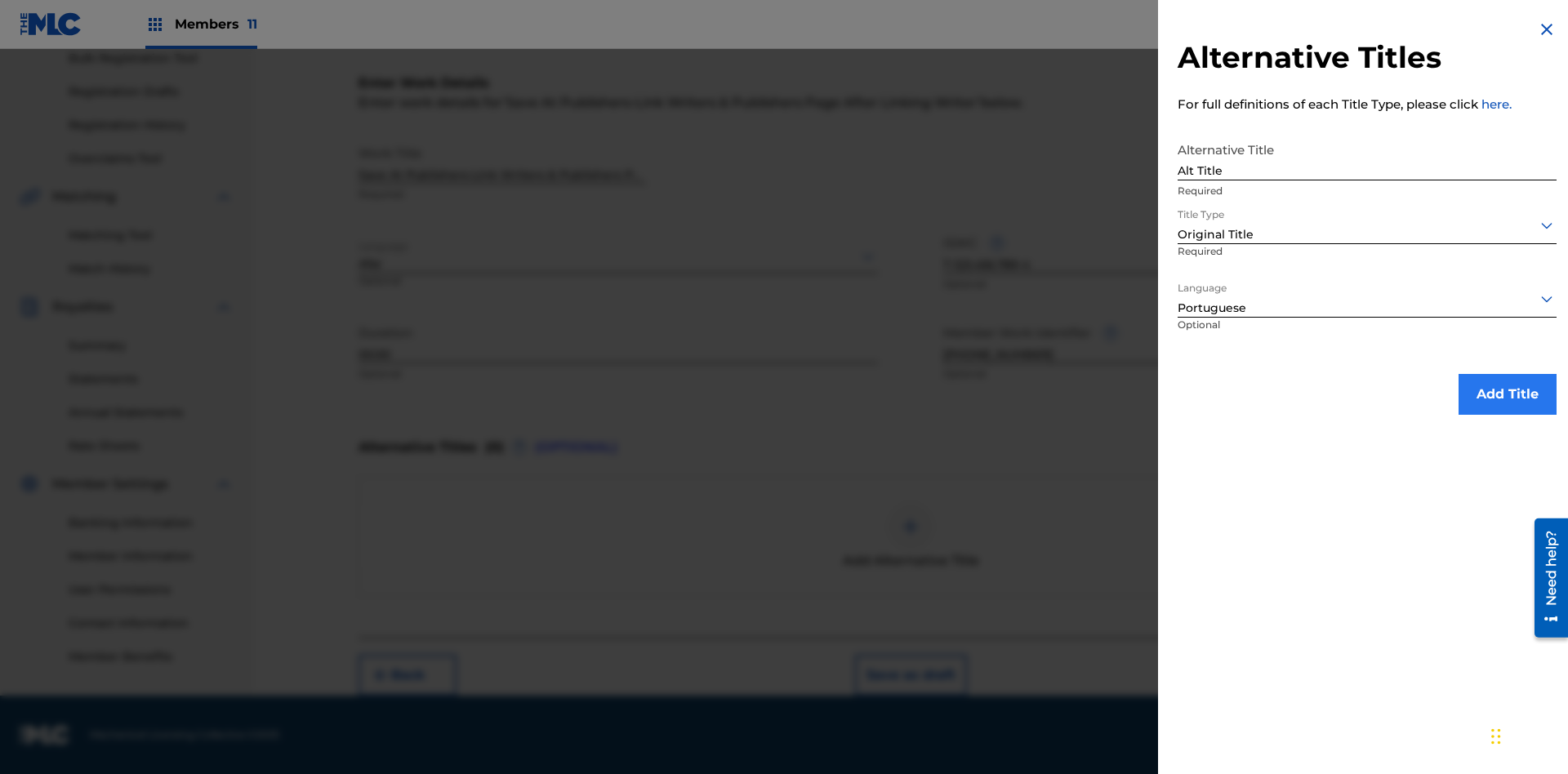
click at [1508, 394] on button "Add Title" at bounding box center [1508, 394] width 98 height 41
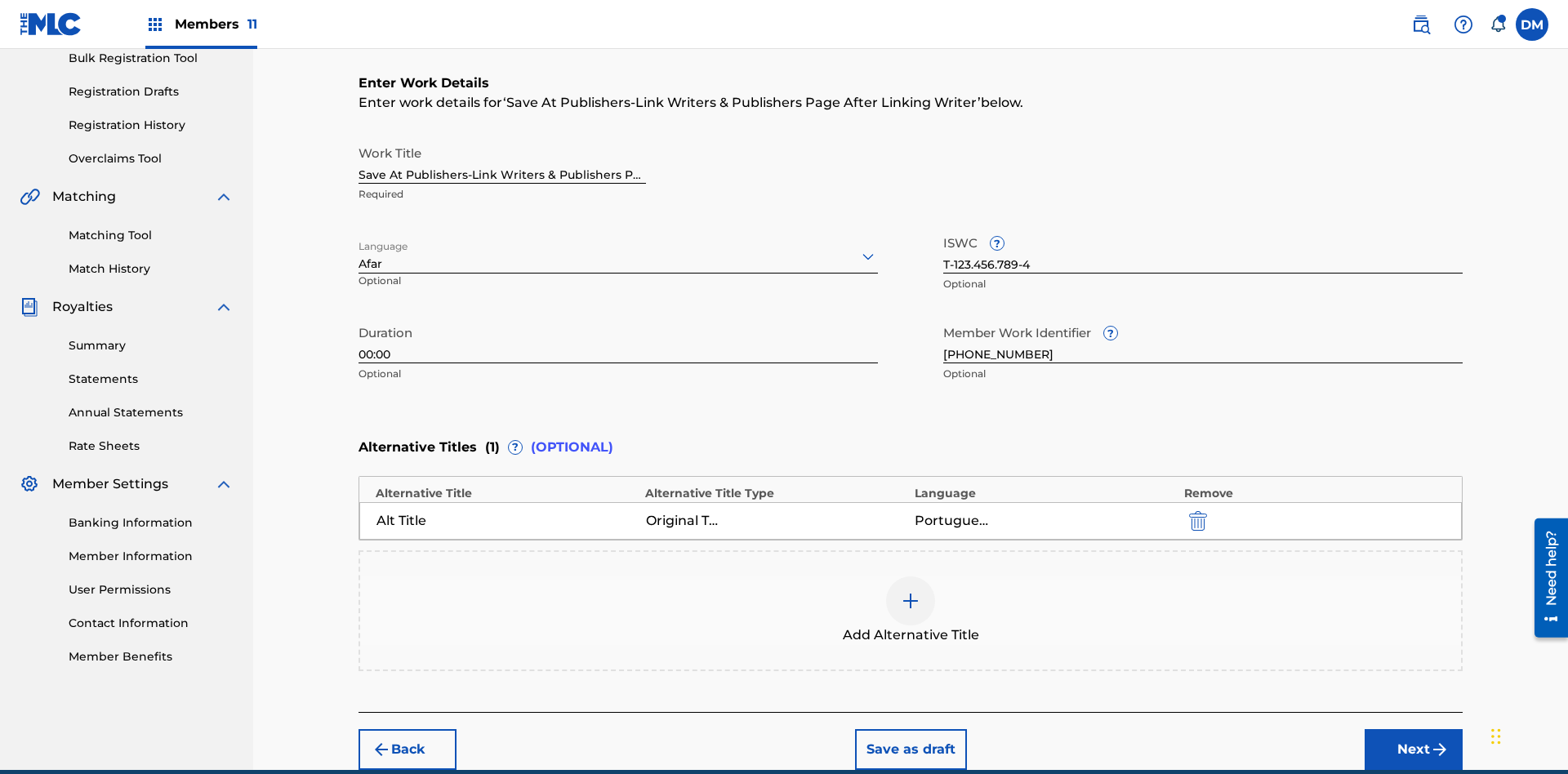
scroll to position [323, 0]
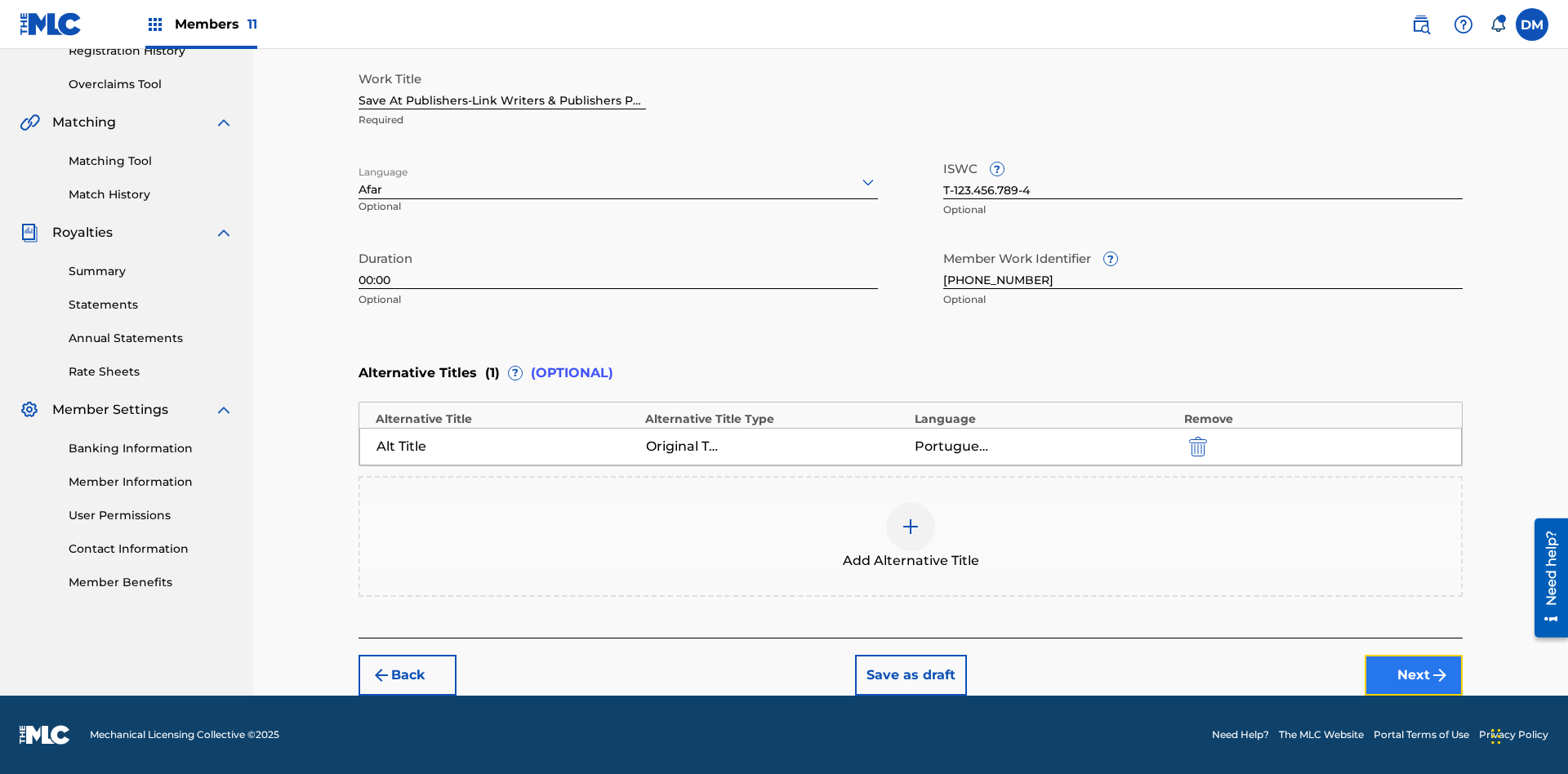
click at [1414, 676] on button "Next" at bounding box center [1414, 675] width 98 height 41
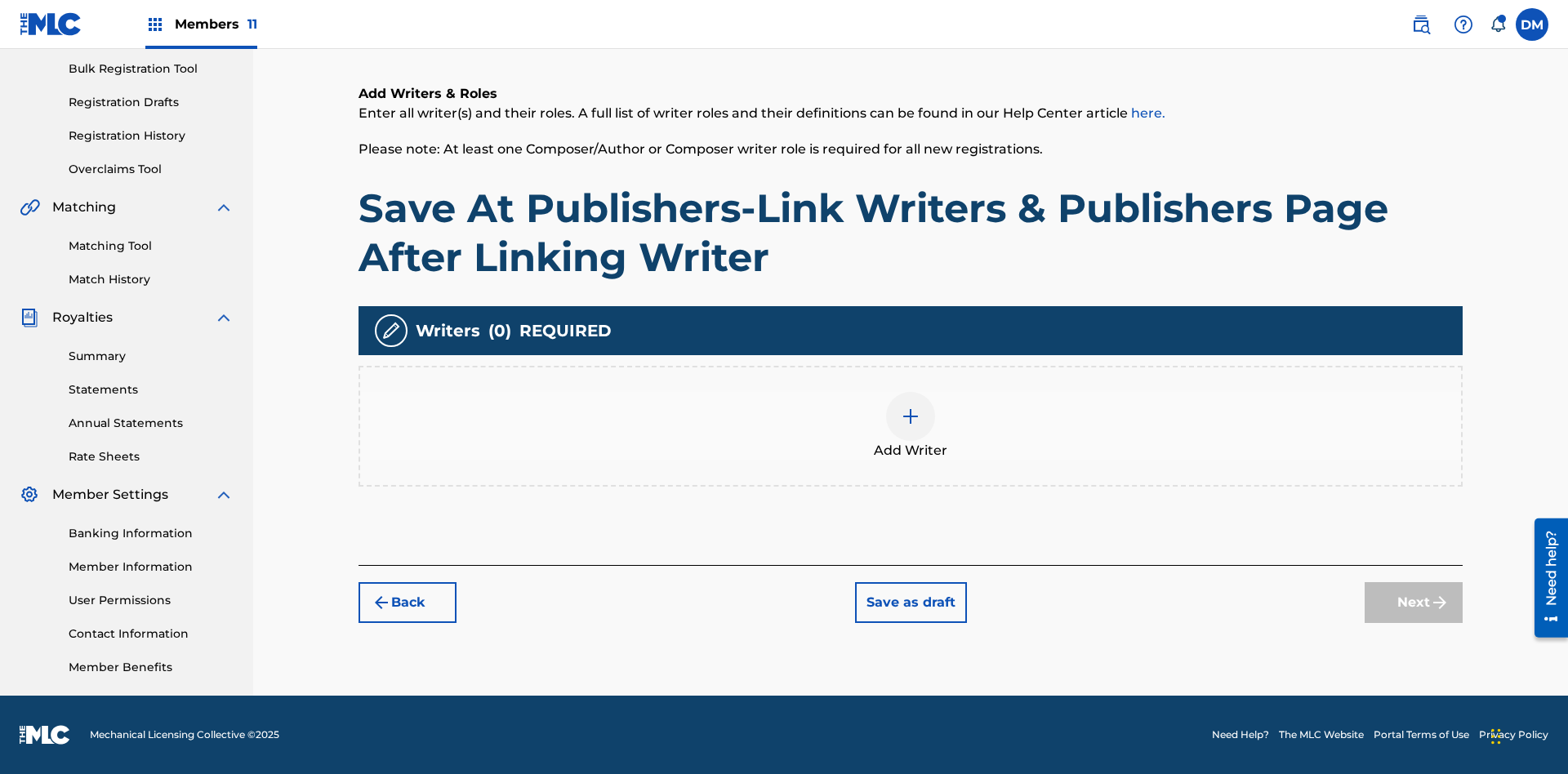
scroll to position [238, 0]
click at [911, 425] on img at bounding box center [910, 416] width 20 height 20
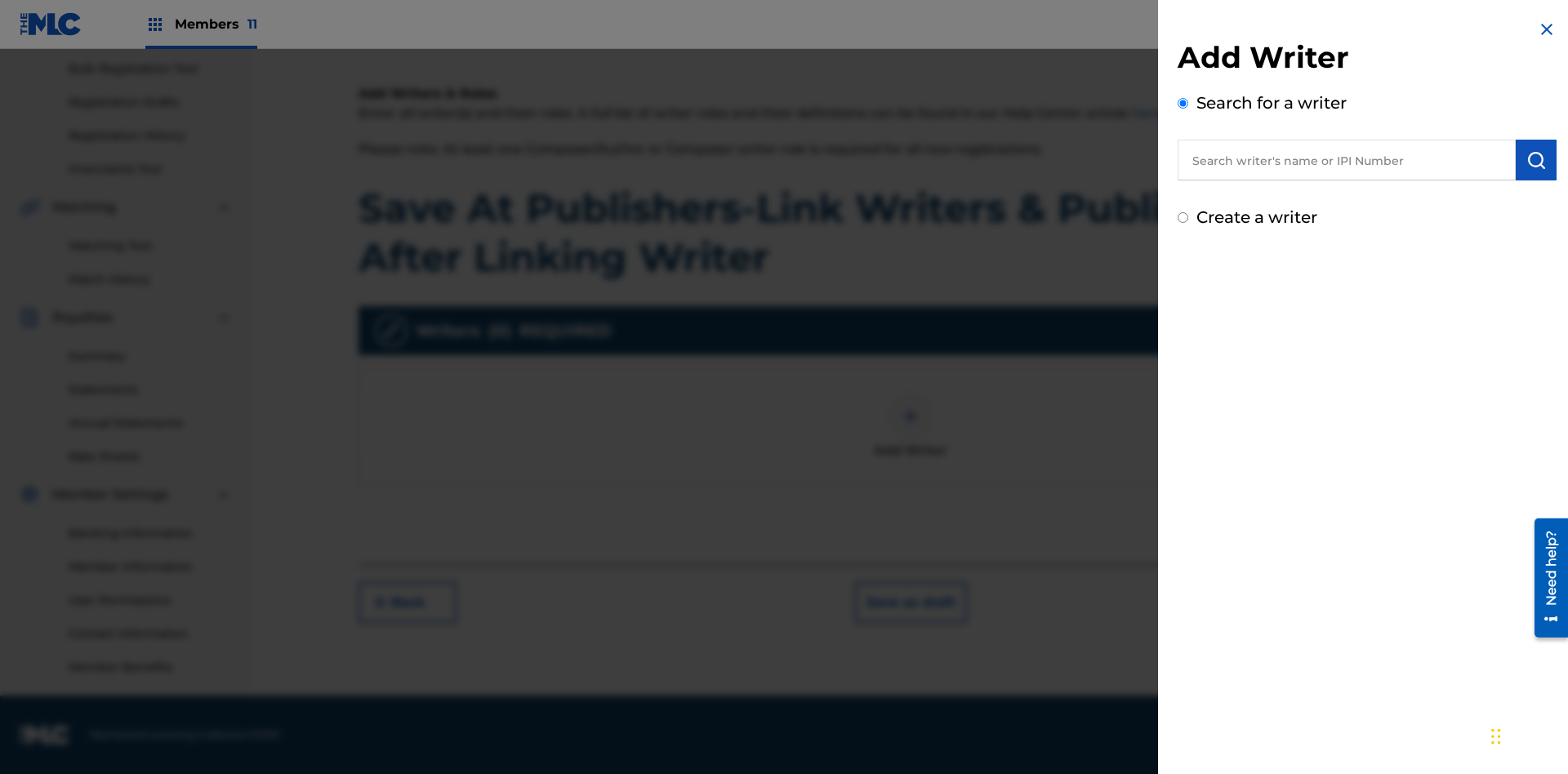
click at [1347, 160] on input "text" at bounding box center [1347, 160] width 338 height 41
type input "MARK STEVEN BERKOWITZ"
click at [1536, 160] on img "submit" at bounding box center [1536, 160] width 20 height 20
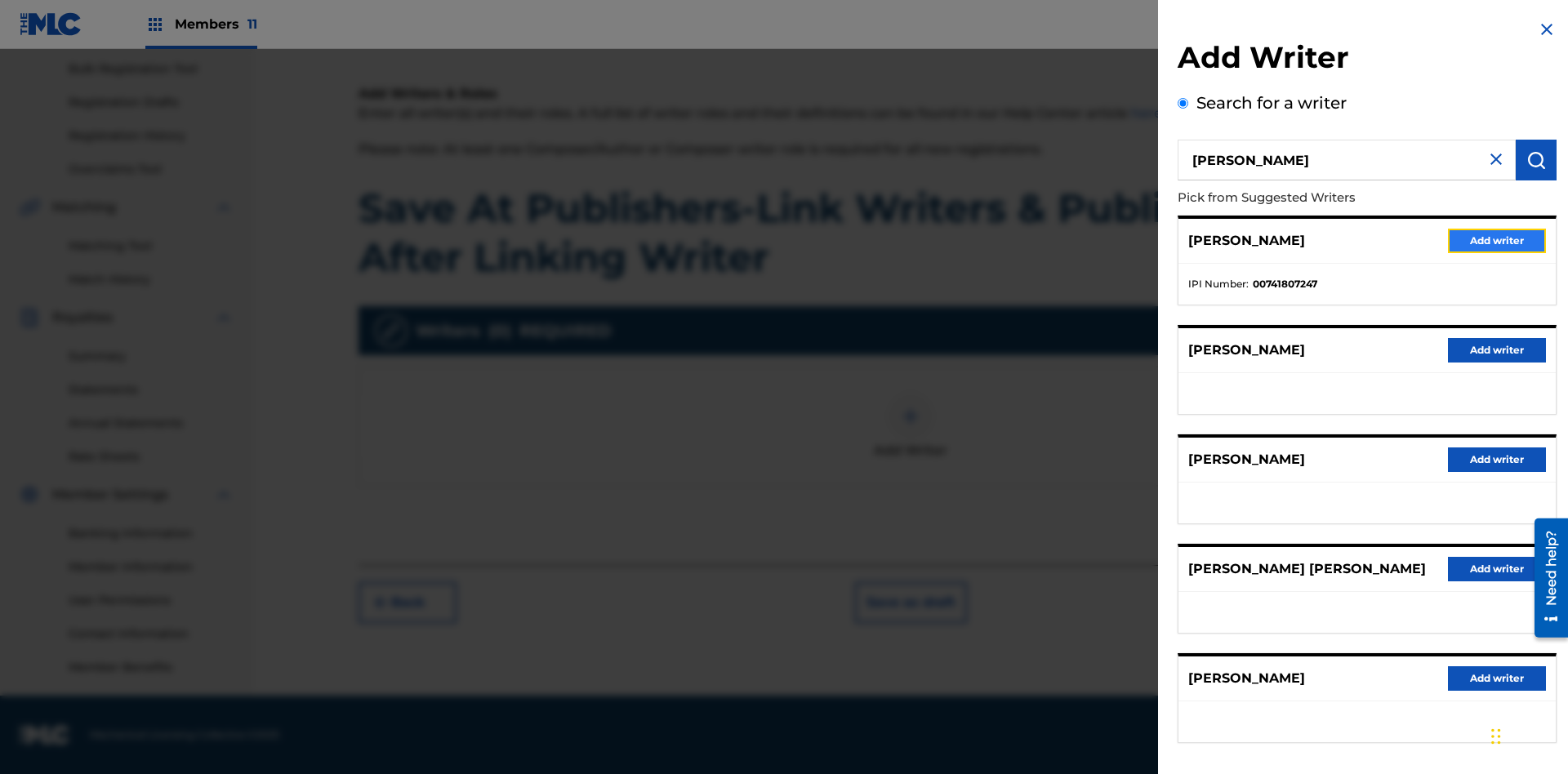
click at [1497, 240] on button "Add writer" at bounding box center [1497, 241] width 98 height 25
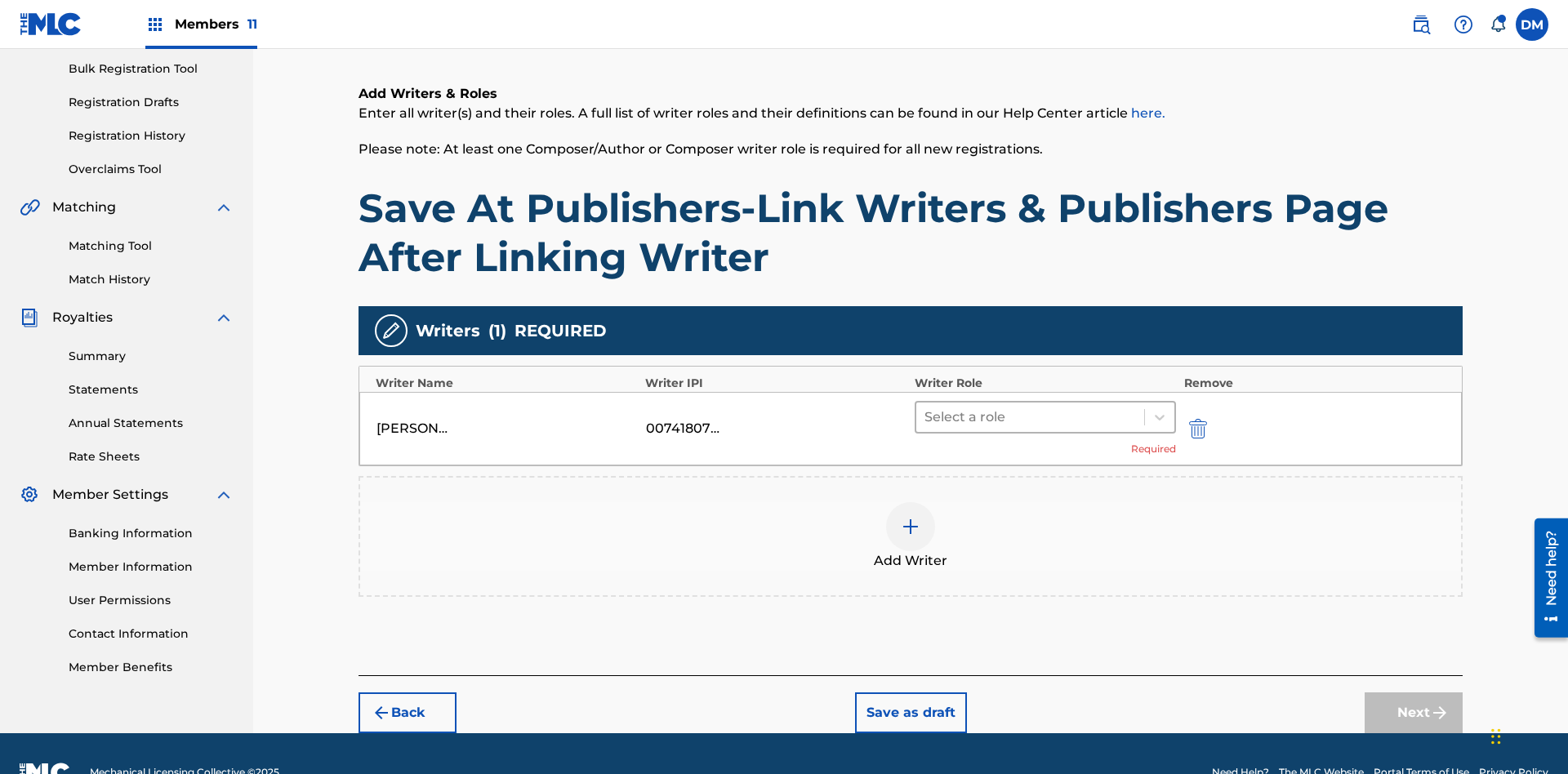
click at [926, 407] on input "text" at bounding box center [926, 417] width 3 height 20
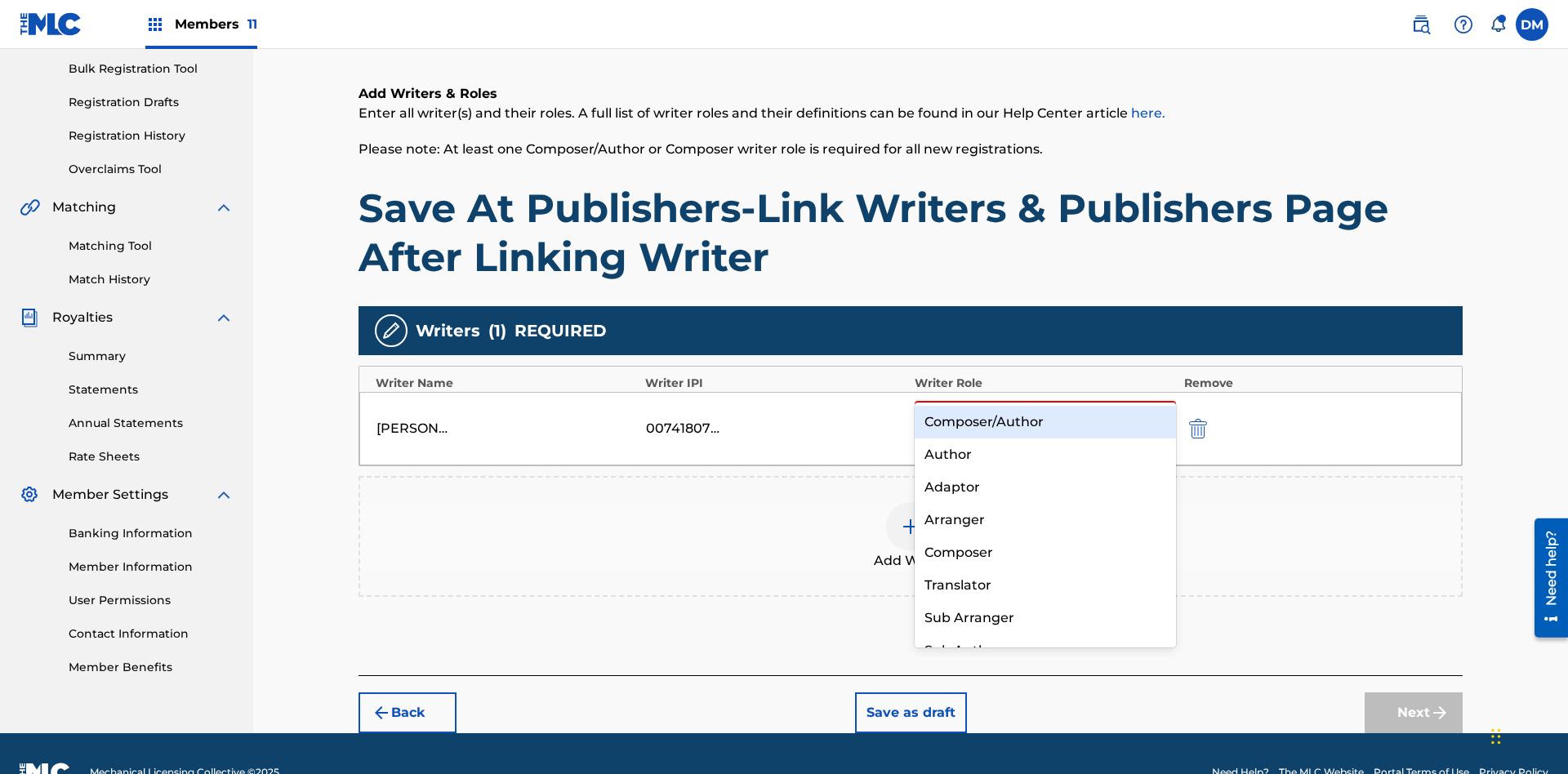
click at [1045, 552] on div "Composer" at bounding box center [1045, 552] width 261 height 32
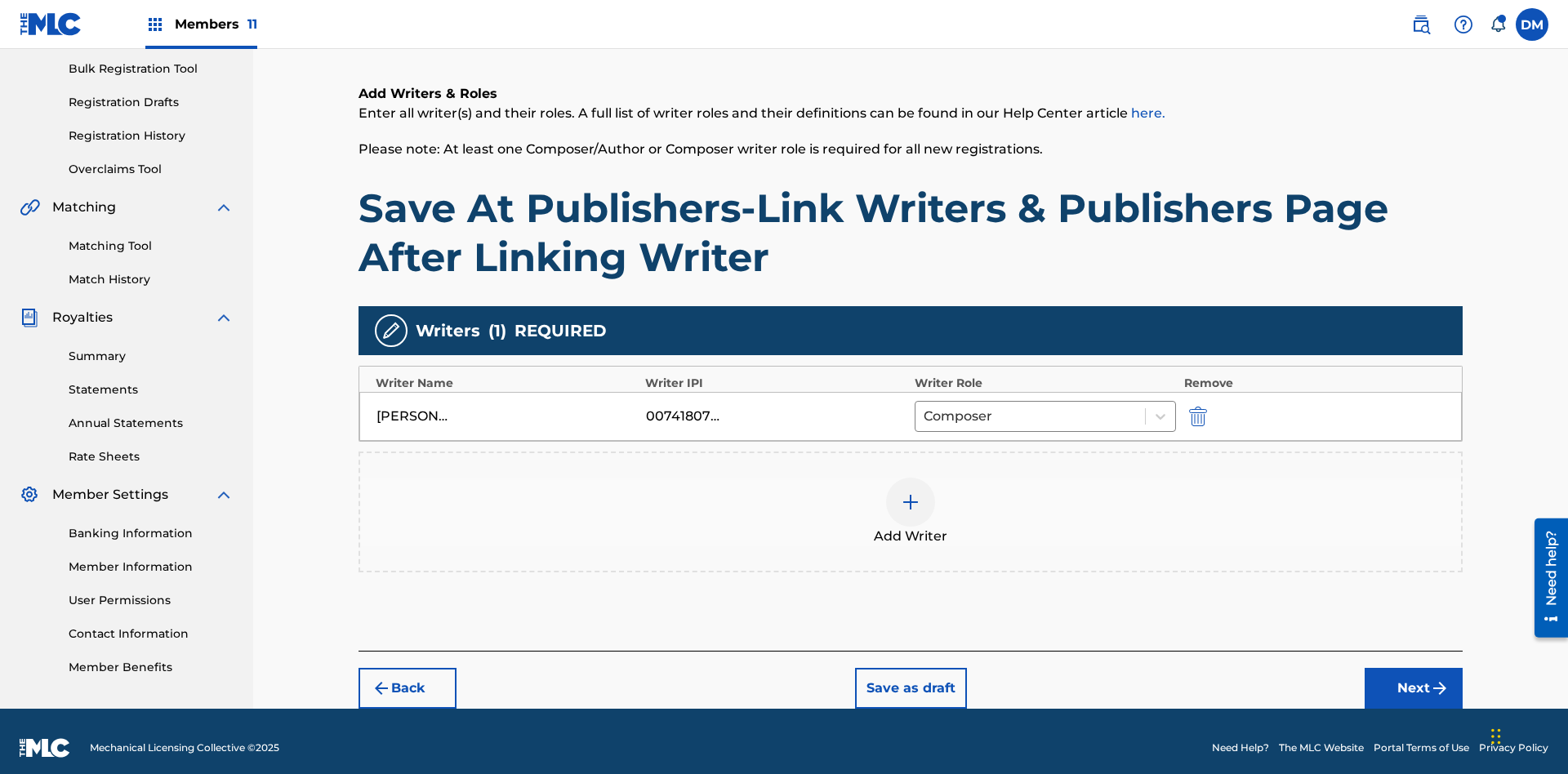
scroll to position [253, 0]
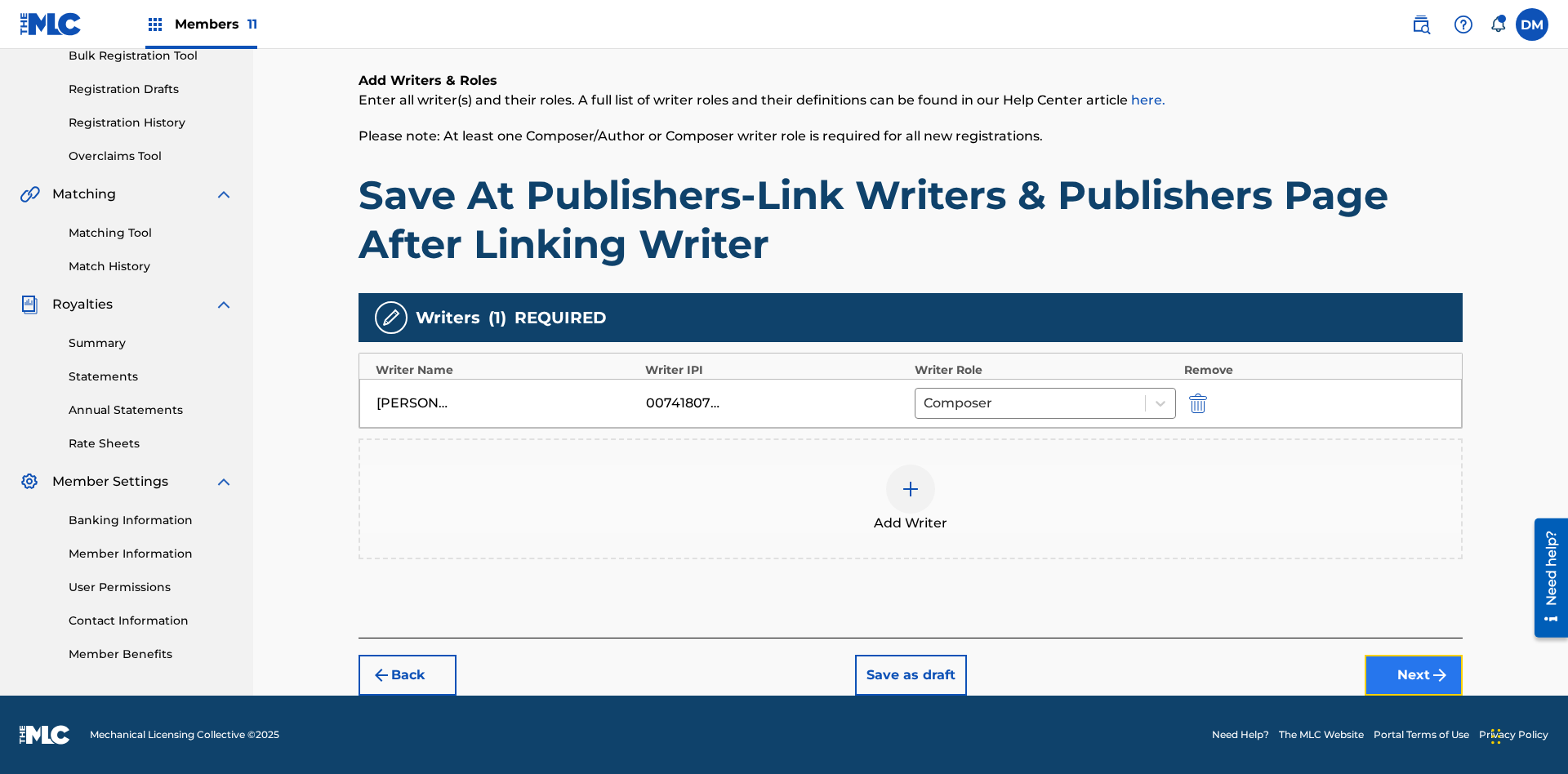
click at [1414, 676] on button "Next" at bounding box center [1414, 675] width 98 height 41
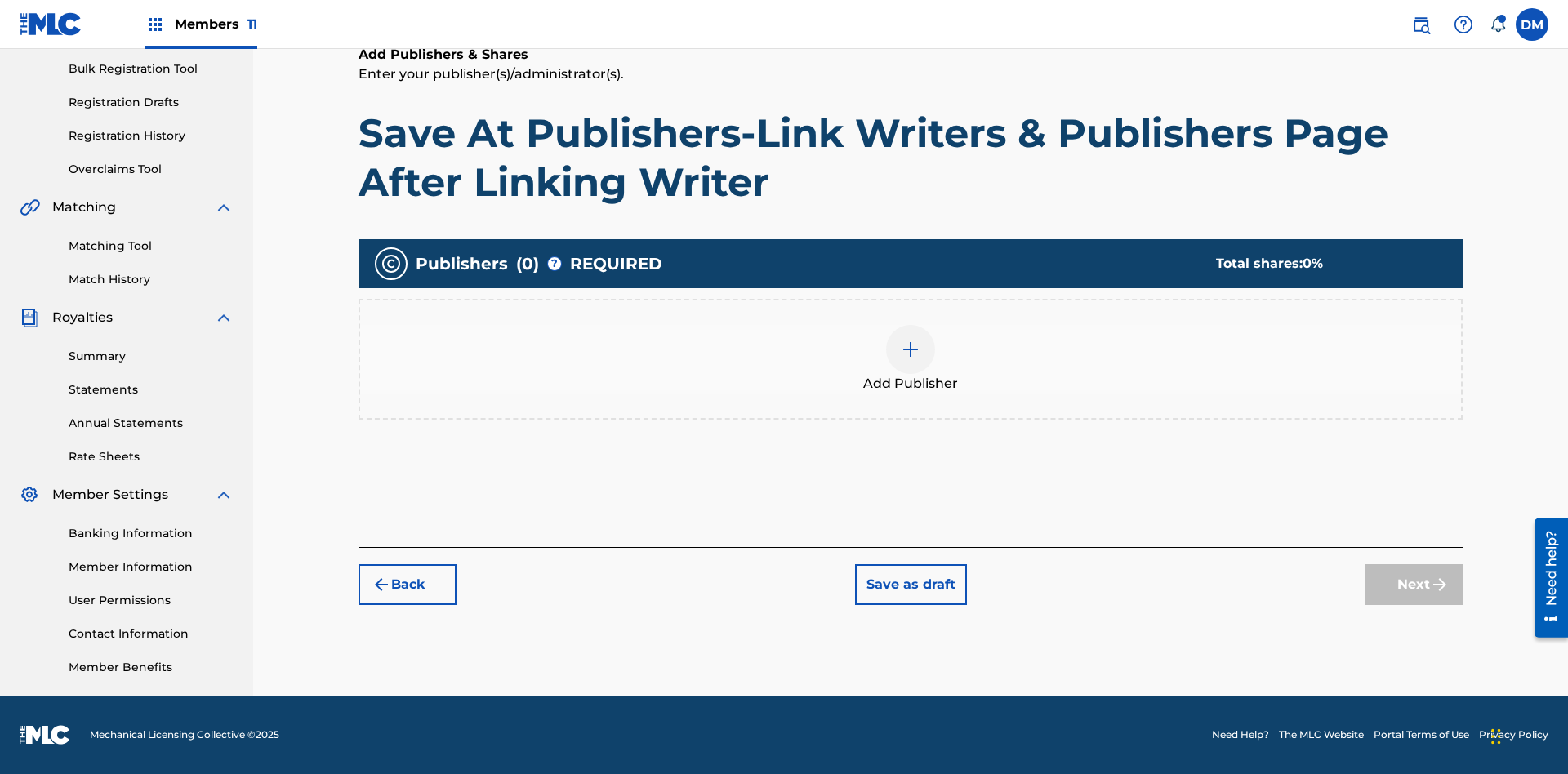
click at [911, 349] on img at bounding box center [910, 349] width 20 height 20
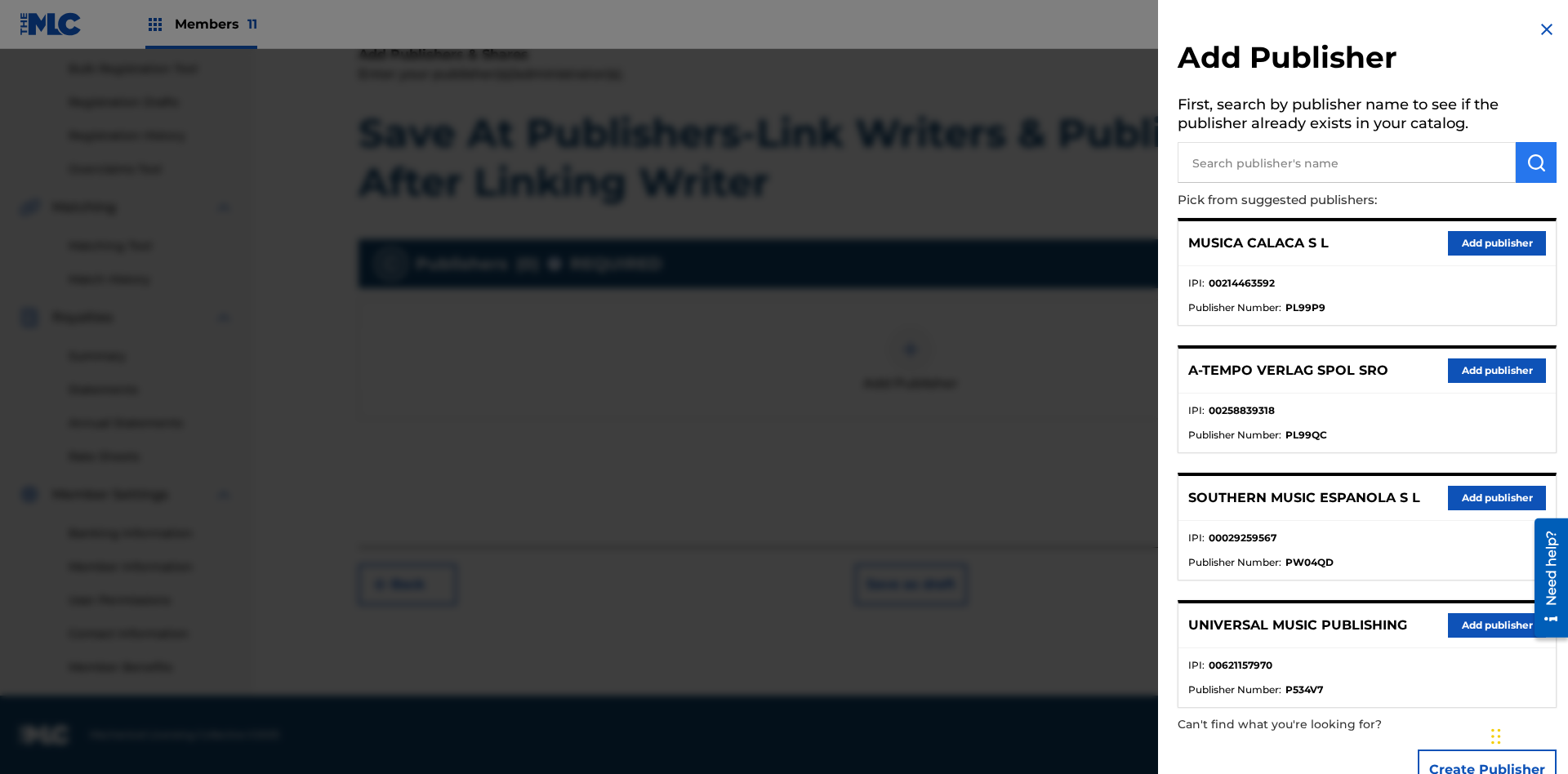
click at [1347, 162] on input "text" at bounding box center [1347, 162] width 338 height 41
click at [1536, 162] on img "submit" at bounding box center [1536, 162] width 20 height 20
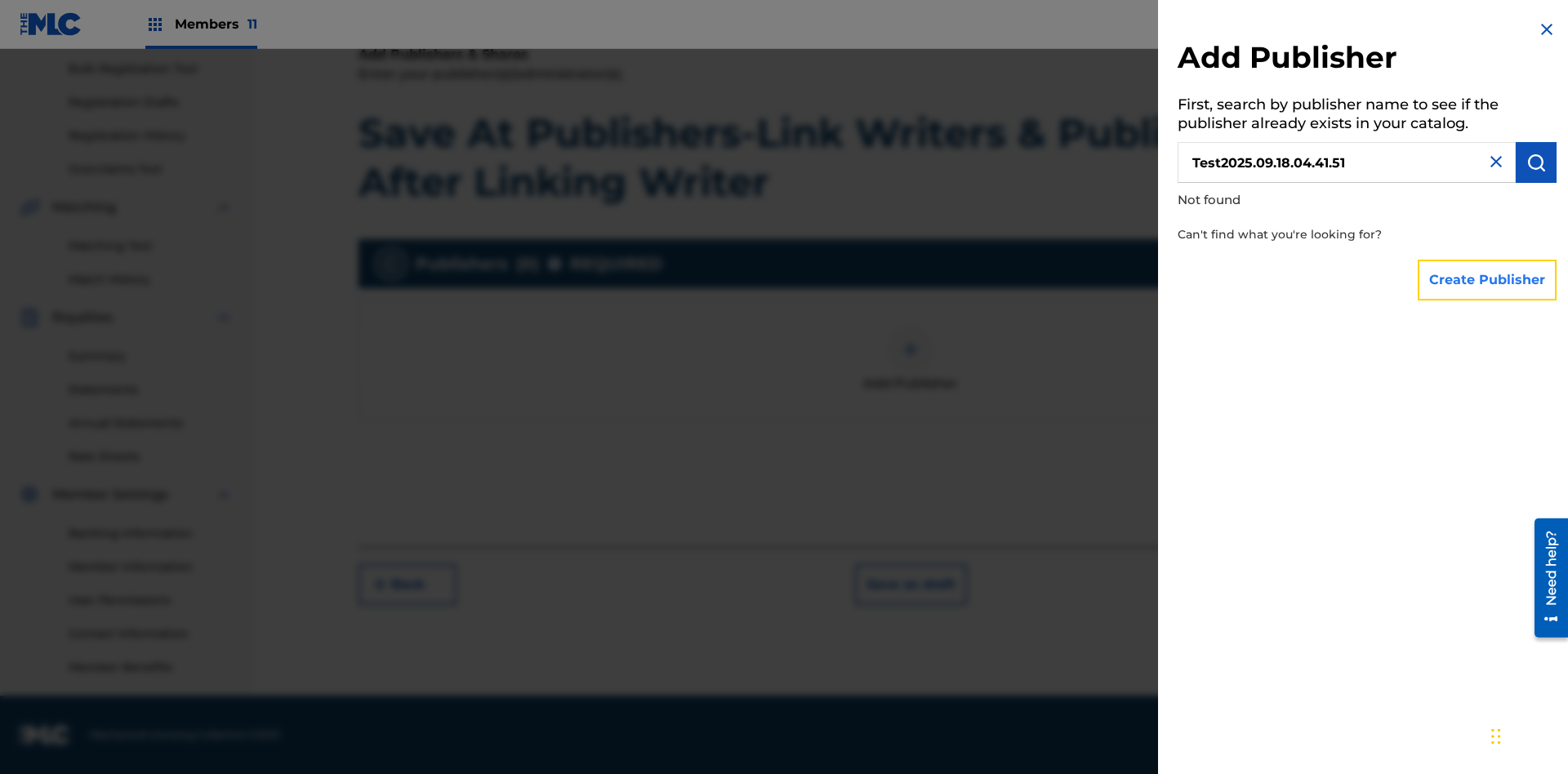
click at [1489, 279] on button "Create Publisher" at bounding box center [1487, 280] width 139 height 41
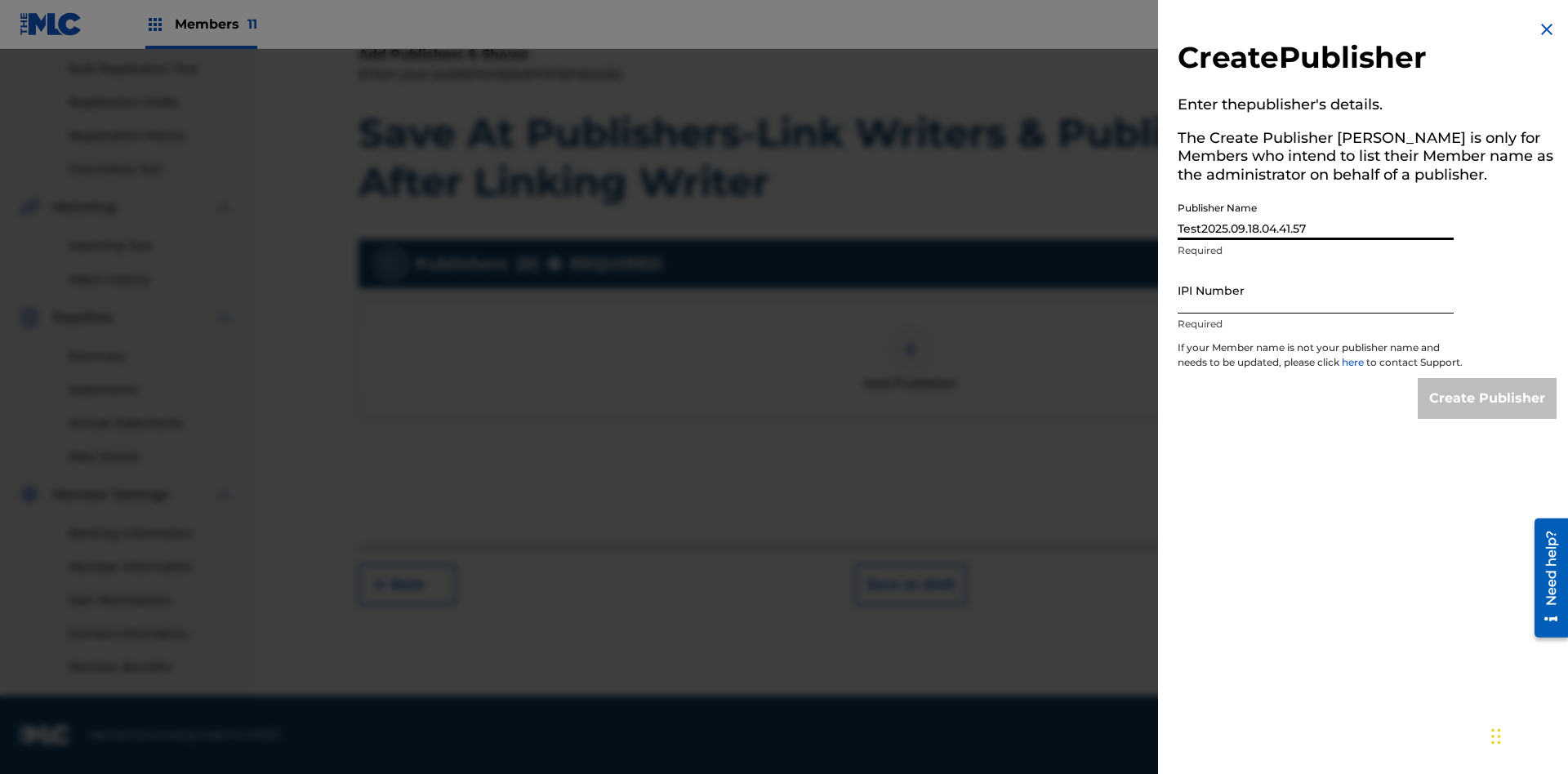
click at [1316, 290] on input "IPI Number" at bounding box center [1316, 290] width 276 height 47
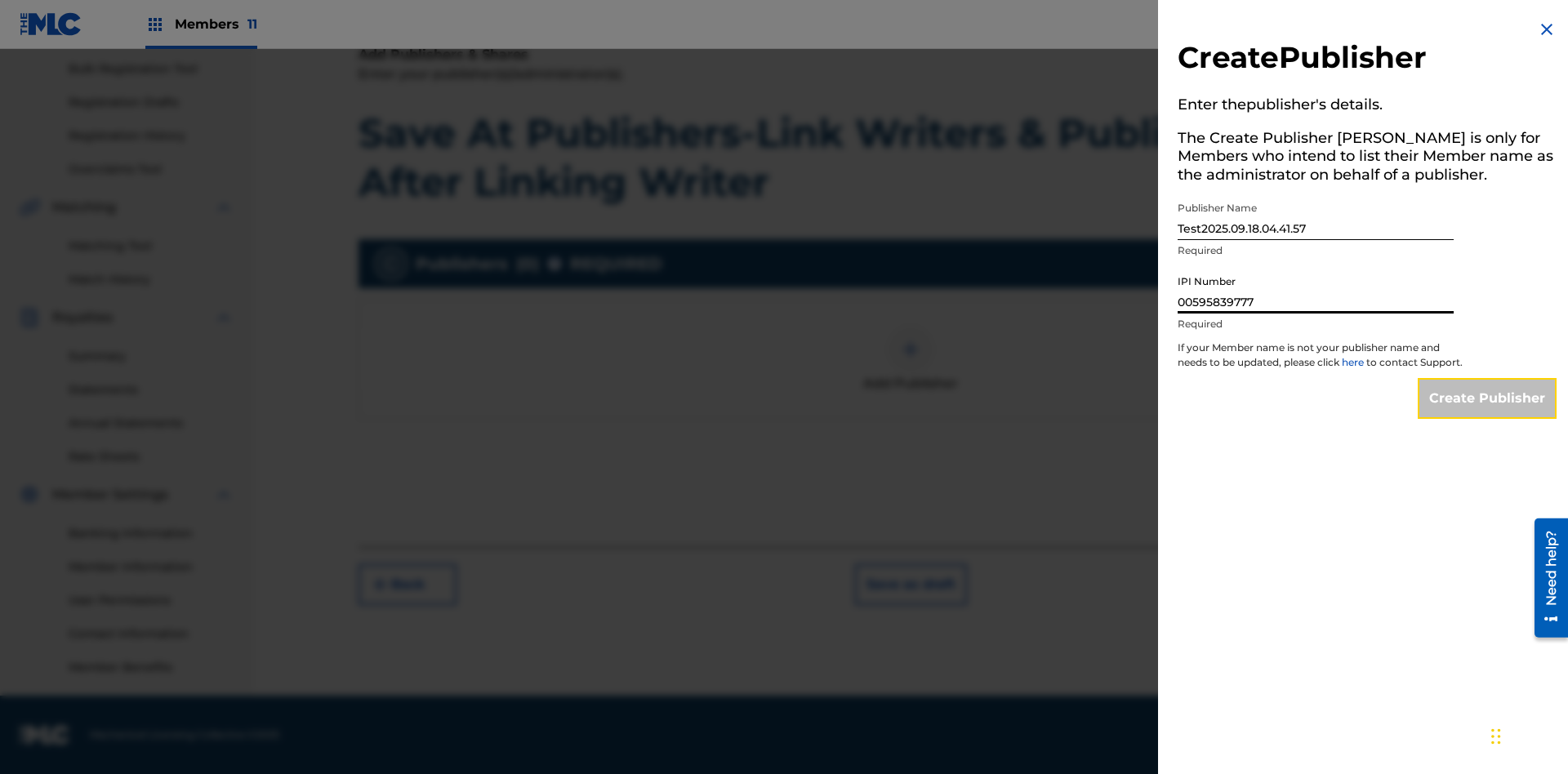
click at [1489, 413] on input "Create Publisher" at bounding box center [1487, 398] width 139 height 41
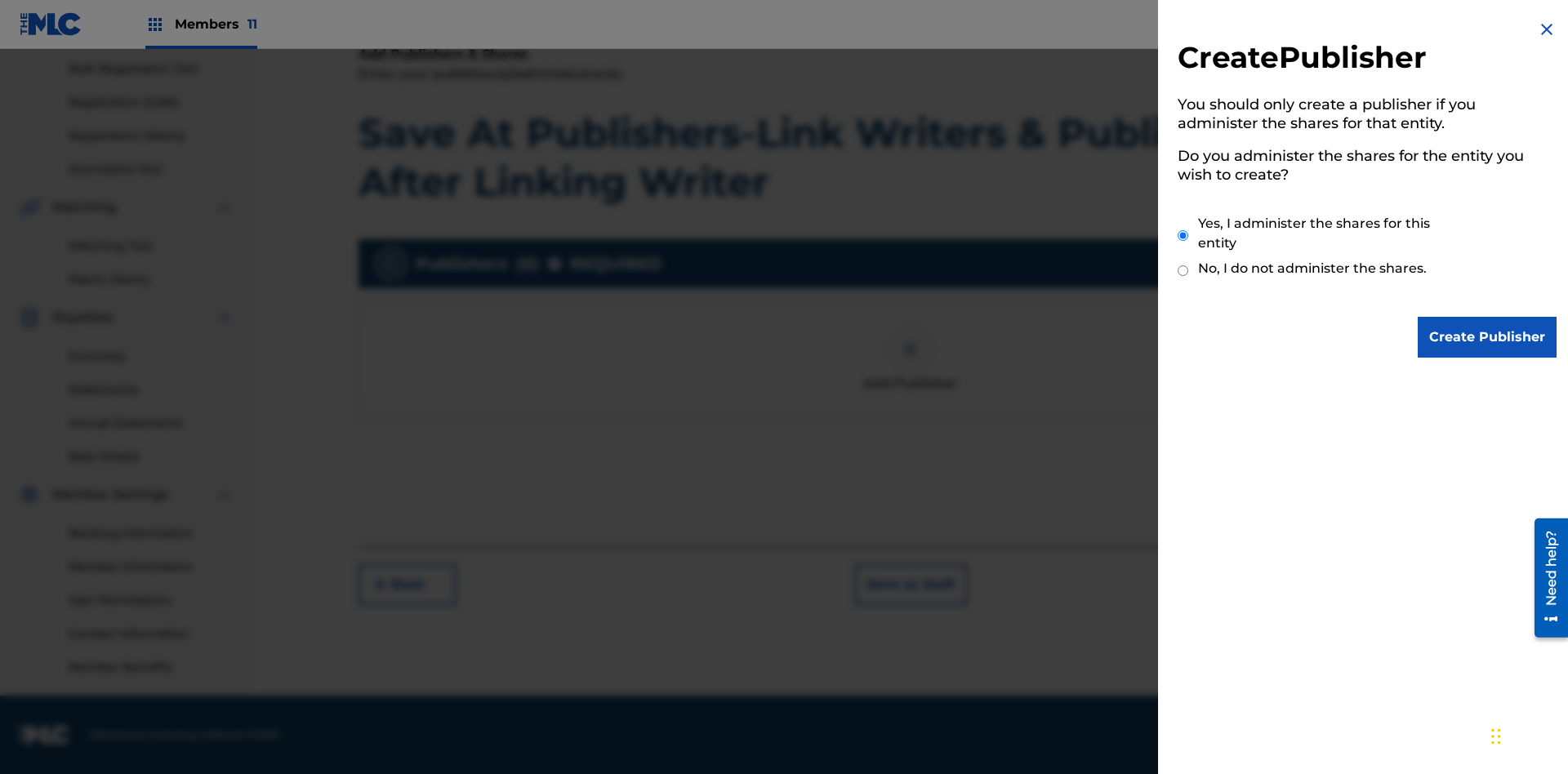
click at [1184, 235] on input "Yes, I administer the shares for this entity" at bounding box center [1183, 235] width 11 height 35
click at [1489, 337] on input "Create Publisher" at bounding box center [1487, 336] width 139 height 41
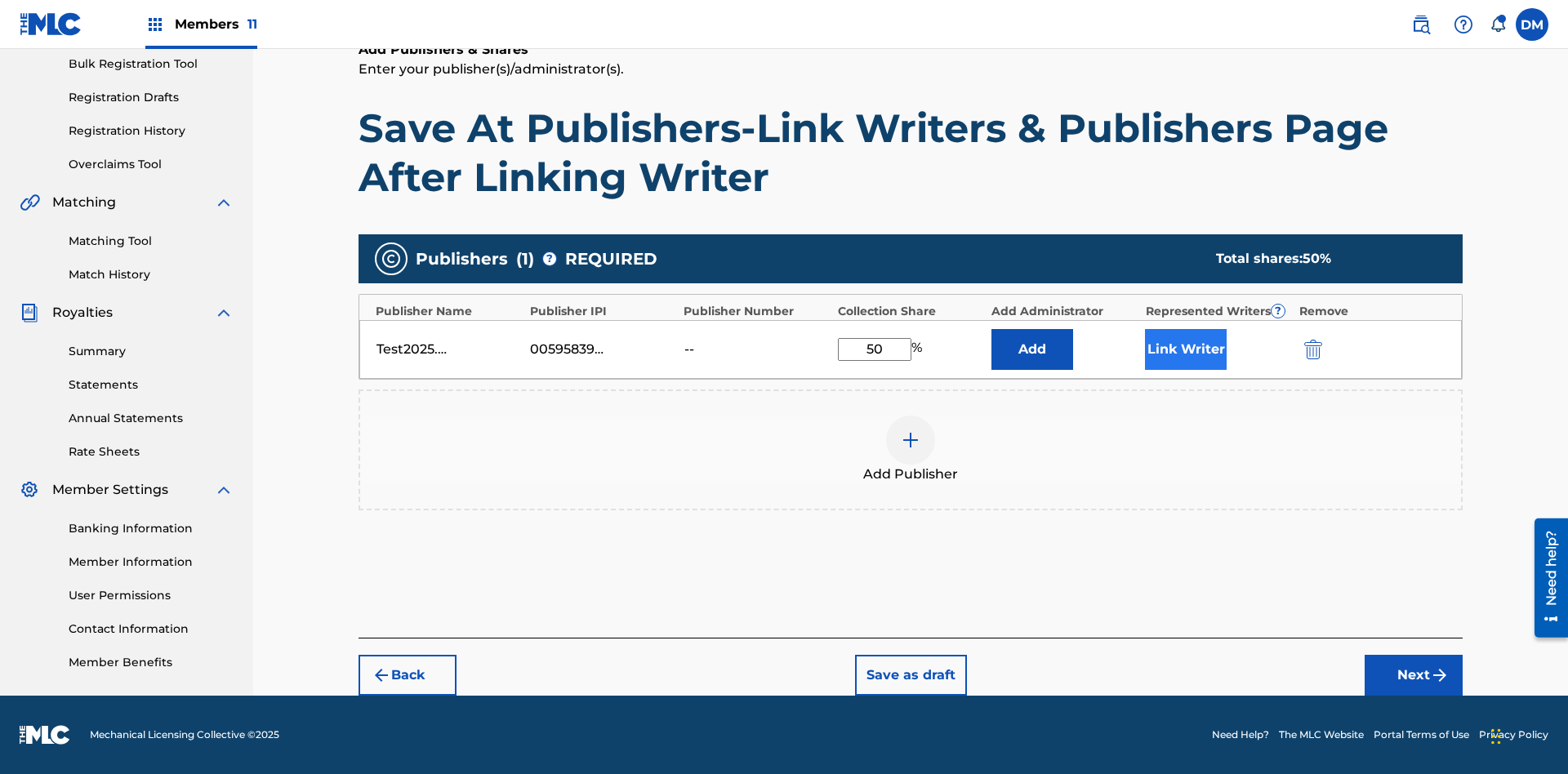
type input "50"
click at [1187, 349] on button "Link Writer" at bounding box center [1186, 349] width 81 height 41
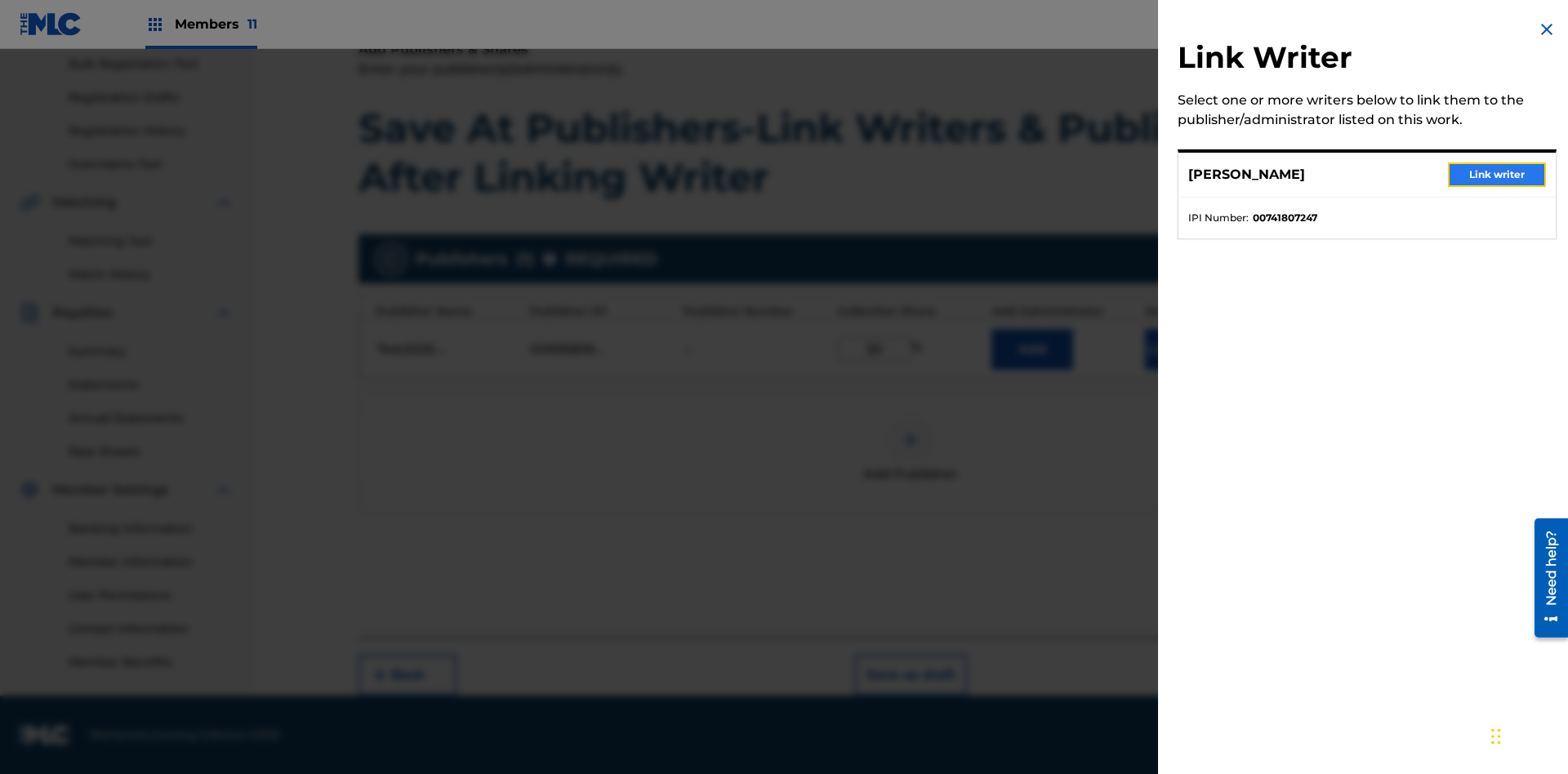
click at [1497, 175] on button "Link writer" at bounding box center [1497, 175] width 98 height 25
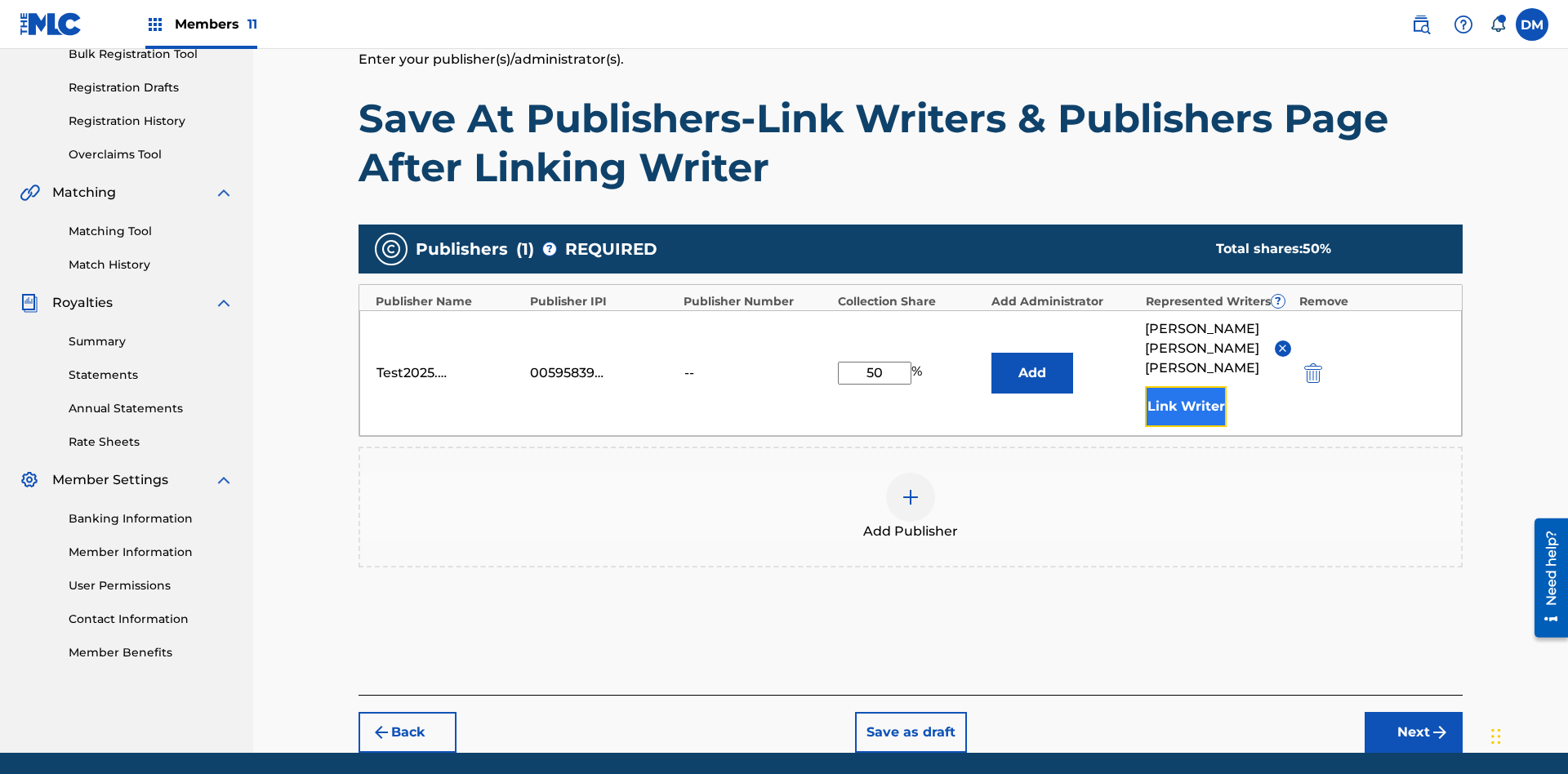
click at [1187, 386] on button "Link Writer" at bounding box center [1186, 406] width 81 height 41
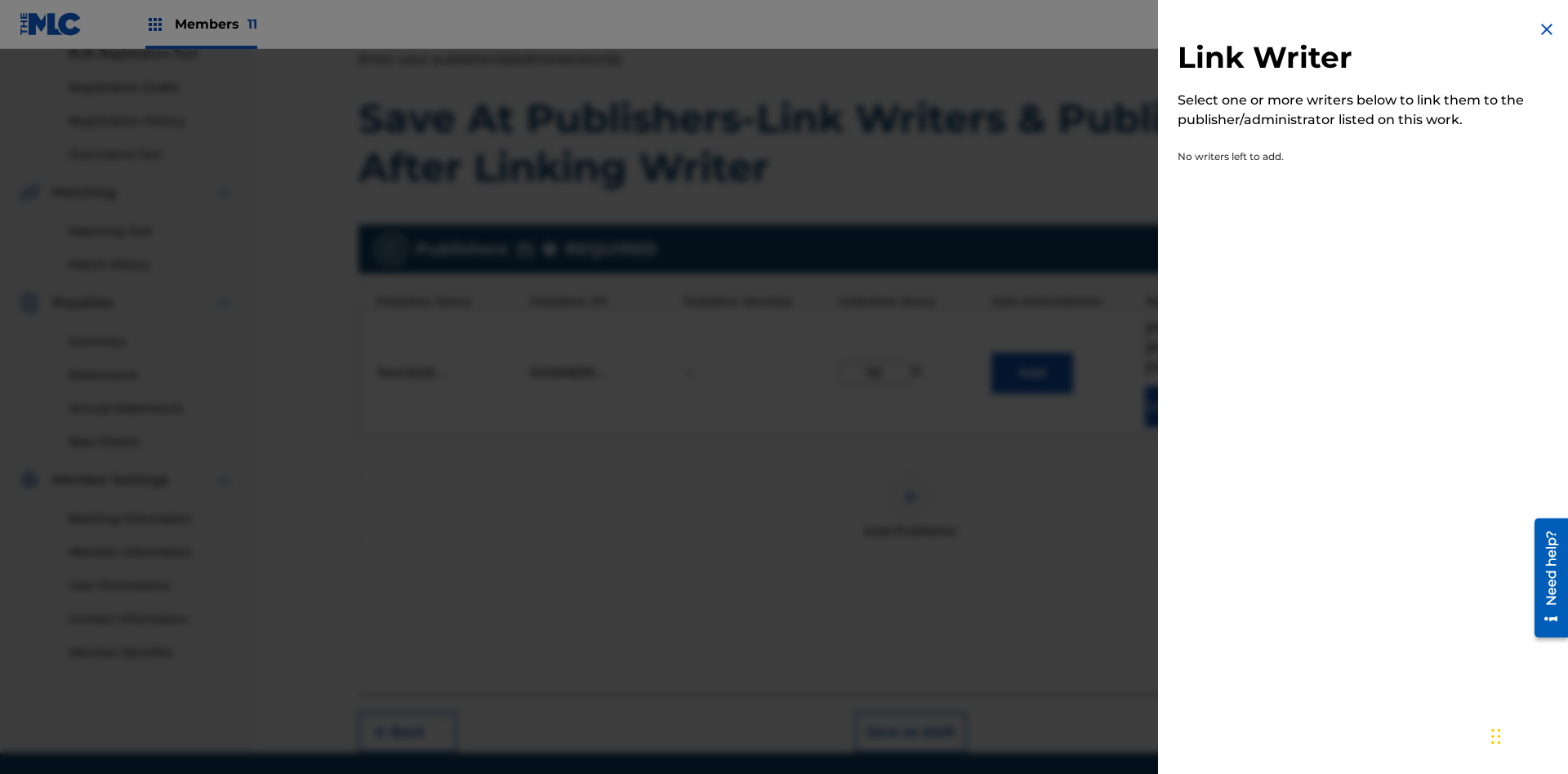
click at [1547, 30] on img at bounding box center [1547, 30] width 20 height 20
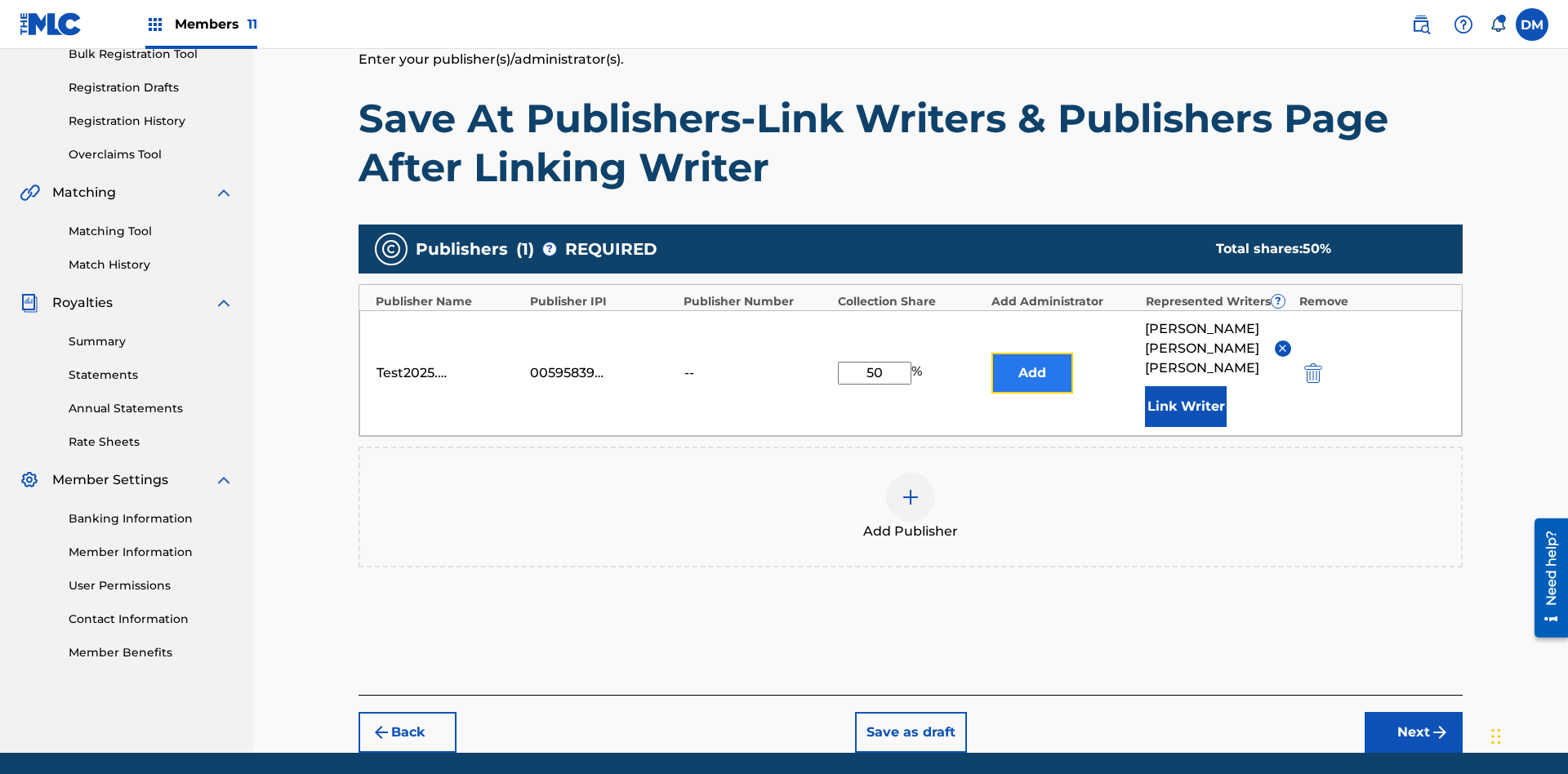
click at [1033, 353] on button "Add" at bounding box center [1032, 373] width 81 height 41
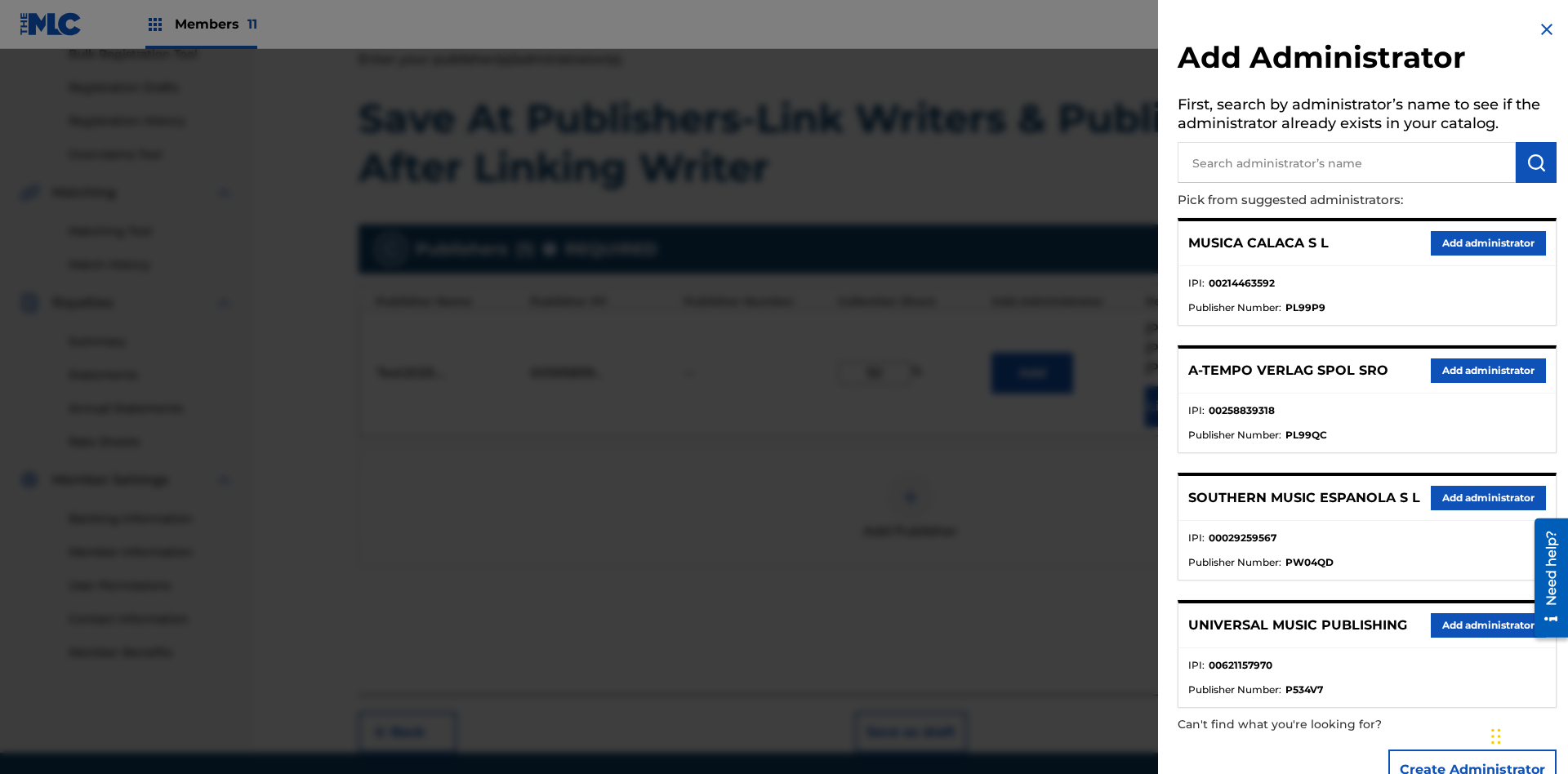
click at [1347, 162] on input "text" at bounding box center [1347, 162] width 338 height 41
type input "Test2025.09.18.04.42.26"
click at [1536, 162] on img "submit" at bounding box center [1536, 162] width 20 height 20
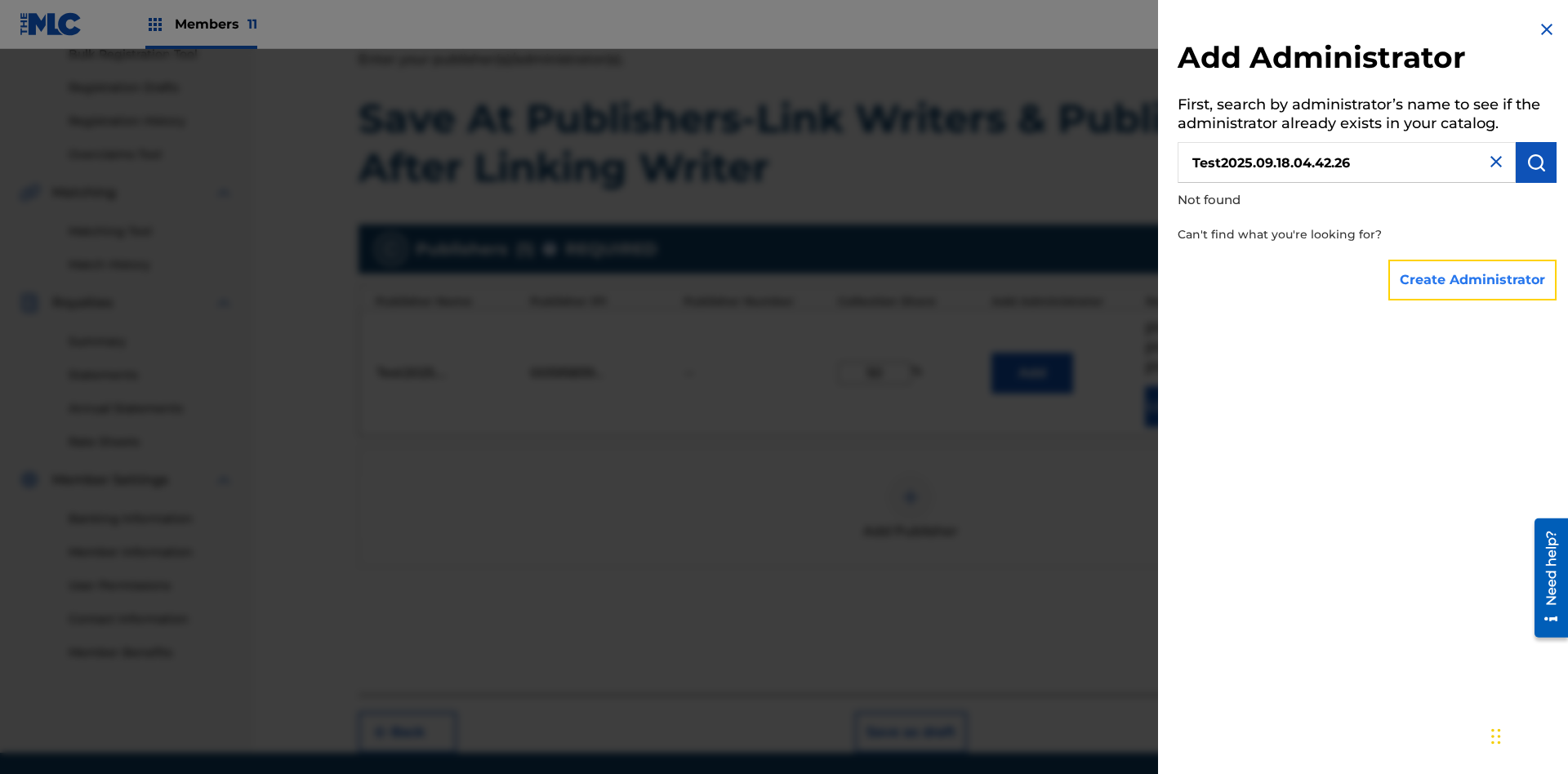
click at [1473, 279] on button "Create Administrator" at bounding box center [1472, 280] width 168 height 41
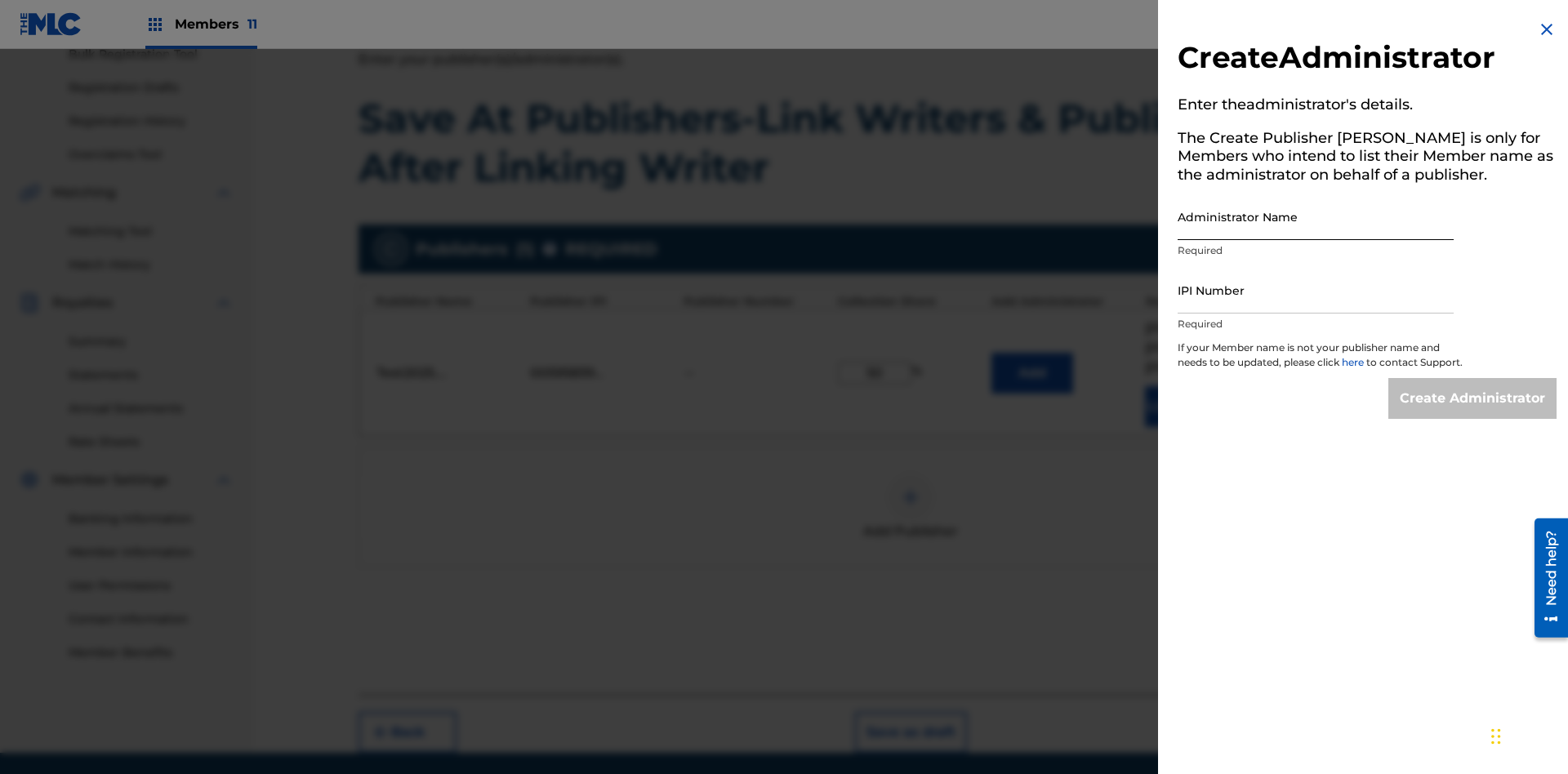
click at [1316, 216] on input "Administrator Name" at bounding box center [1316, 216] width 276 height 47
type input "Test2025.09.18.04.42.32"
click at [1316, 290] on input "IPI Number" at bounding box center [1316, 290] width 276 height 47
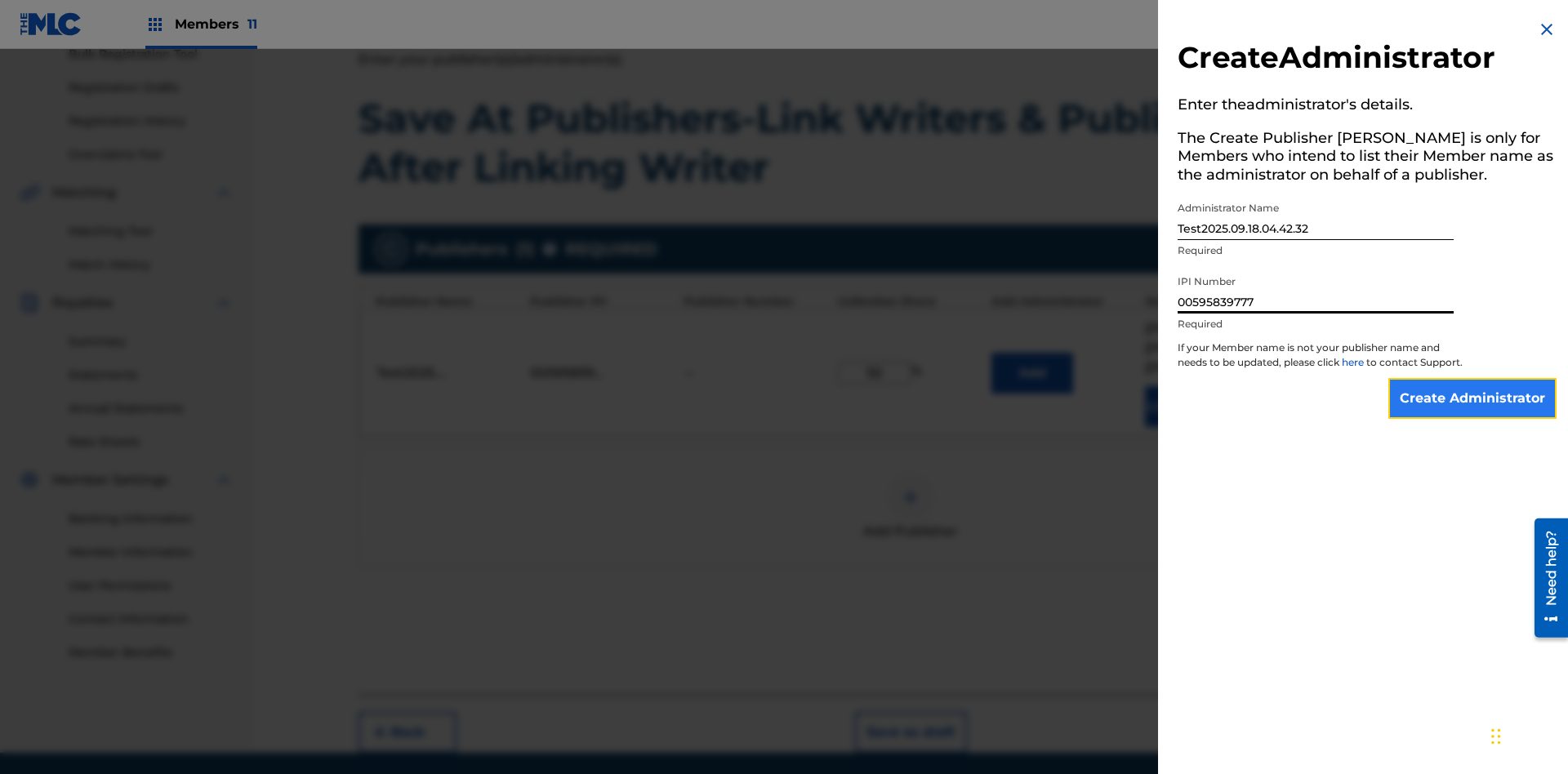
click at [1473, 413] on input "Create Administrator" at bounding box center [1472, 398] width 168 height 41
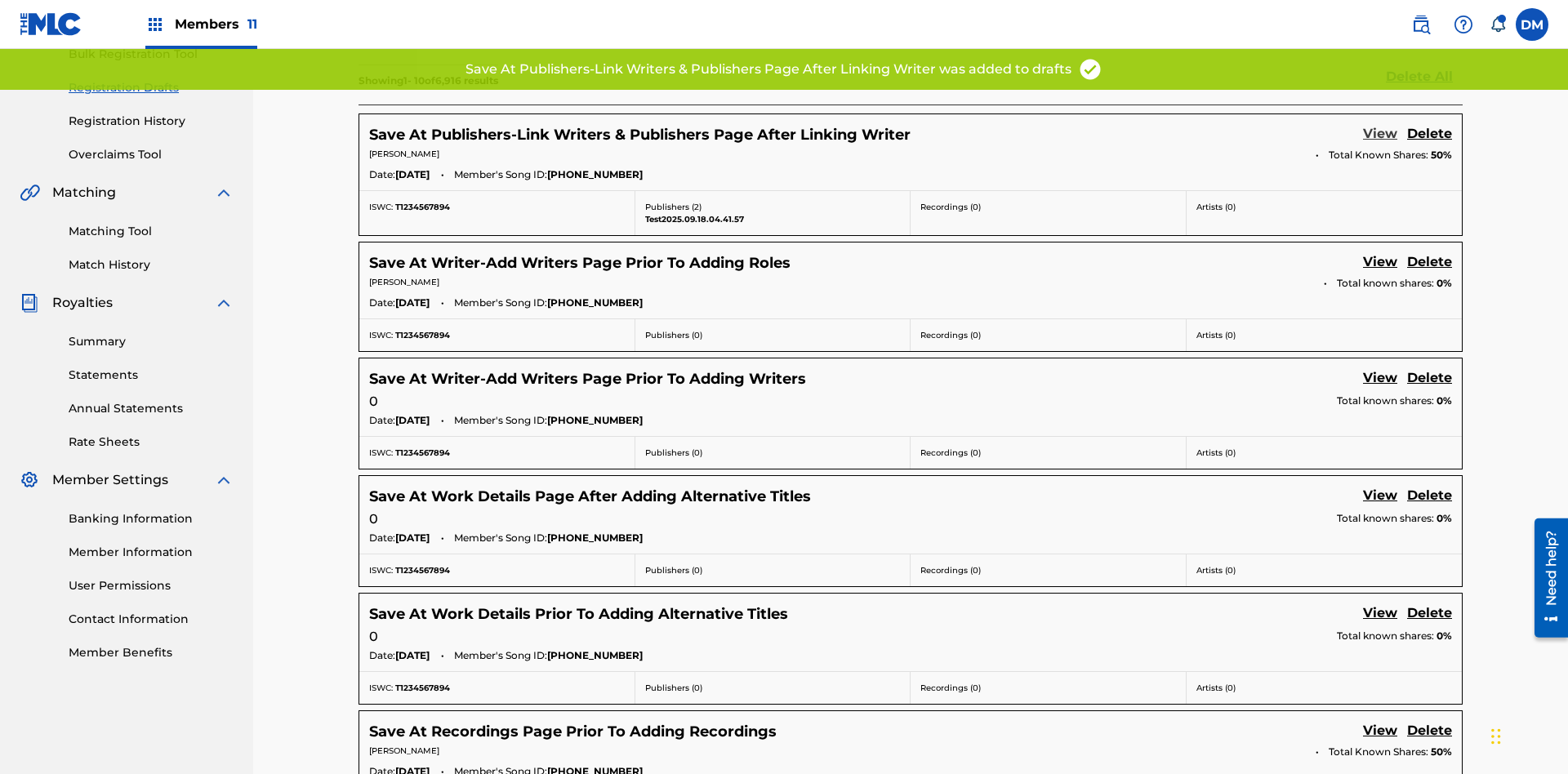
click at [1381, 124] on link "View" at bounding box center [1381, 135] width 34 height 22
